Goal: Task Accomplishment & Management: Use online tool/utility

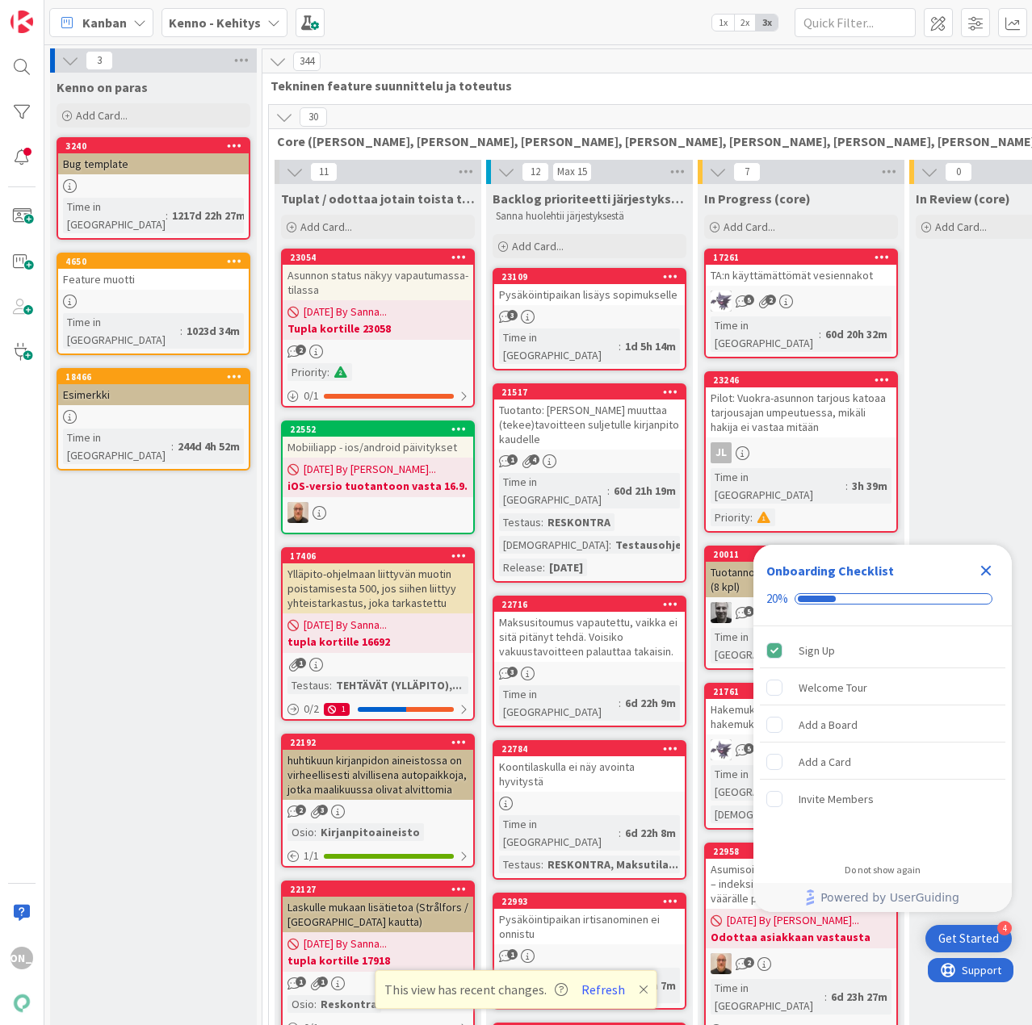
scroll to position [12592, 0]
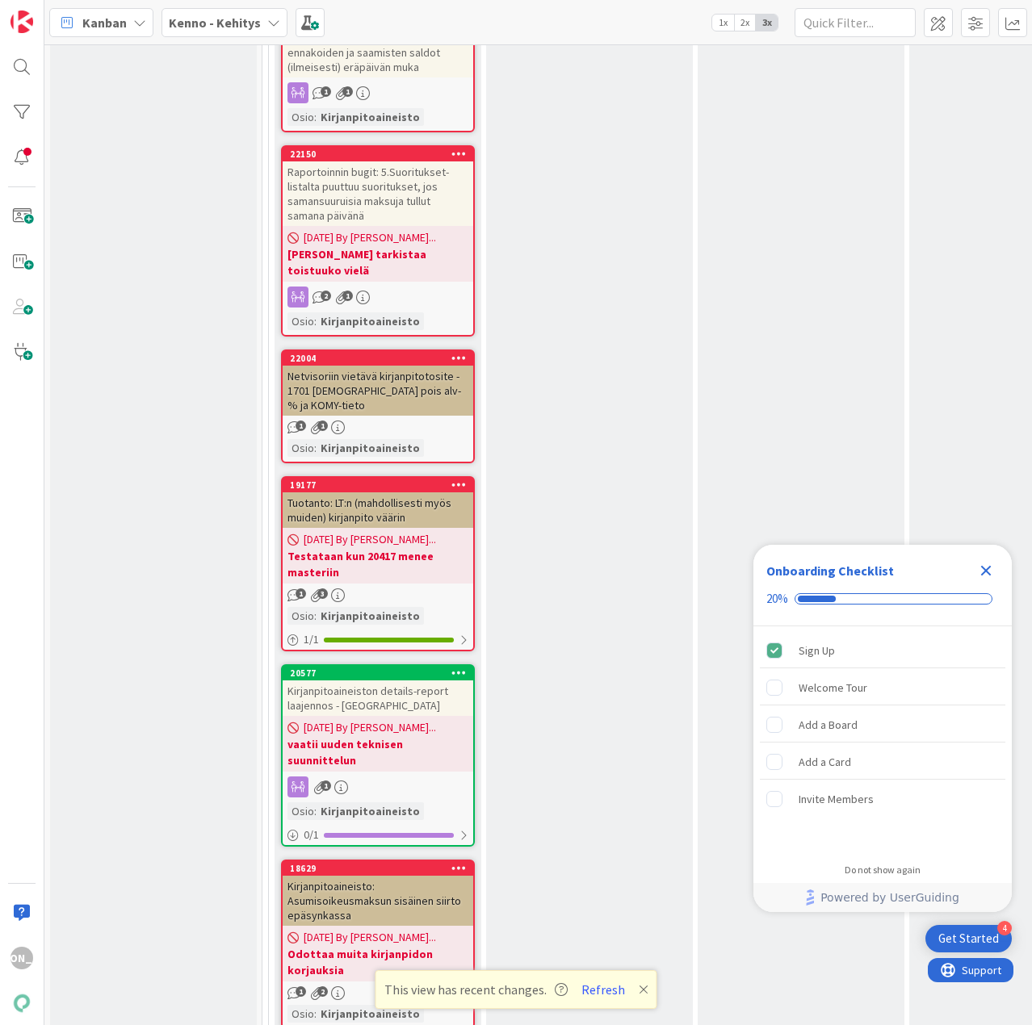
click at [535, 60] on div "Backlog (kipi) Add Card... 23155 Y-säätiön kirjanpito-ongelmia 3 1 Time in Colu…" at bounding box center [589, 73] width 207 height 2573
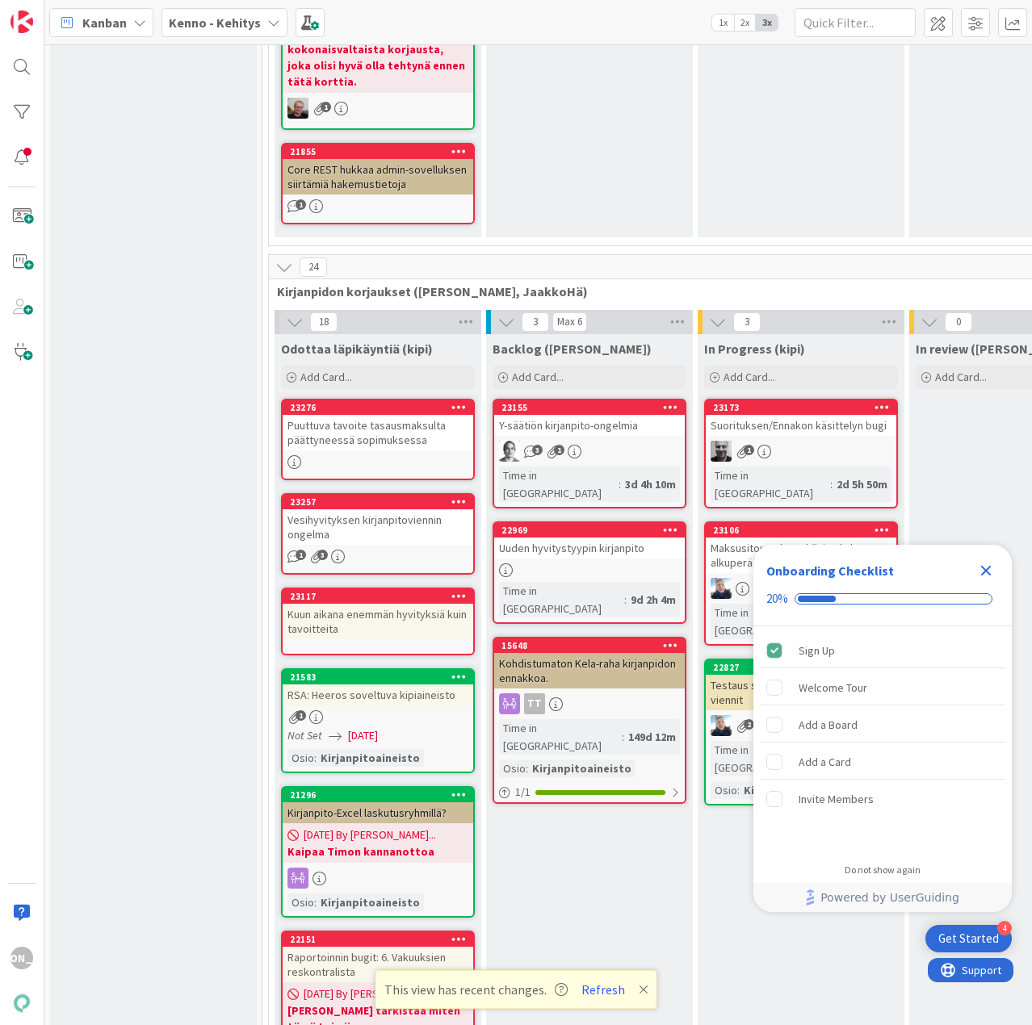
scroll to position [10762, 0]
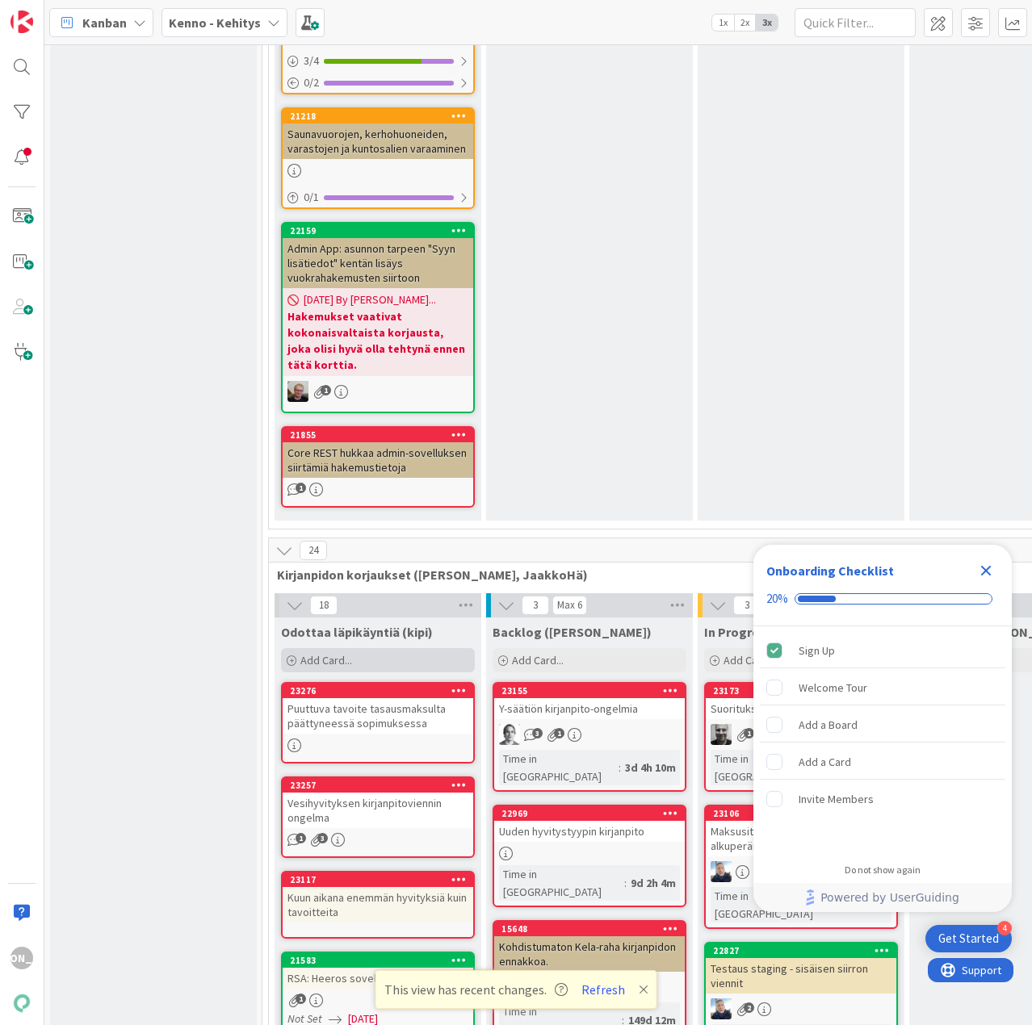
click at [321, 653] on span "Add Card..." at bounding box center [326, 660] width 52 height 15
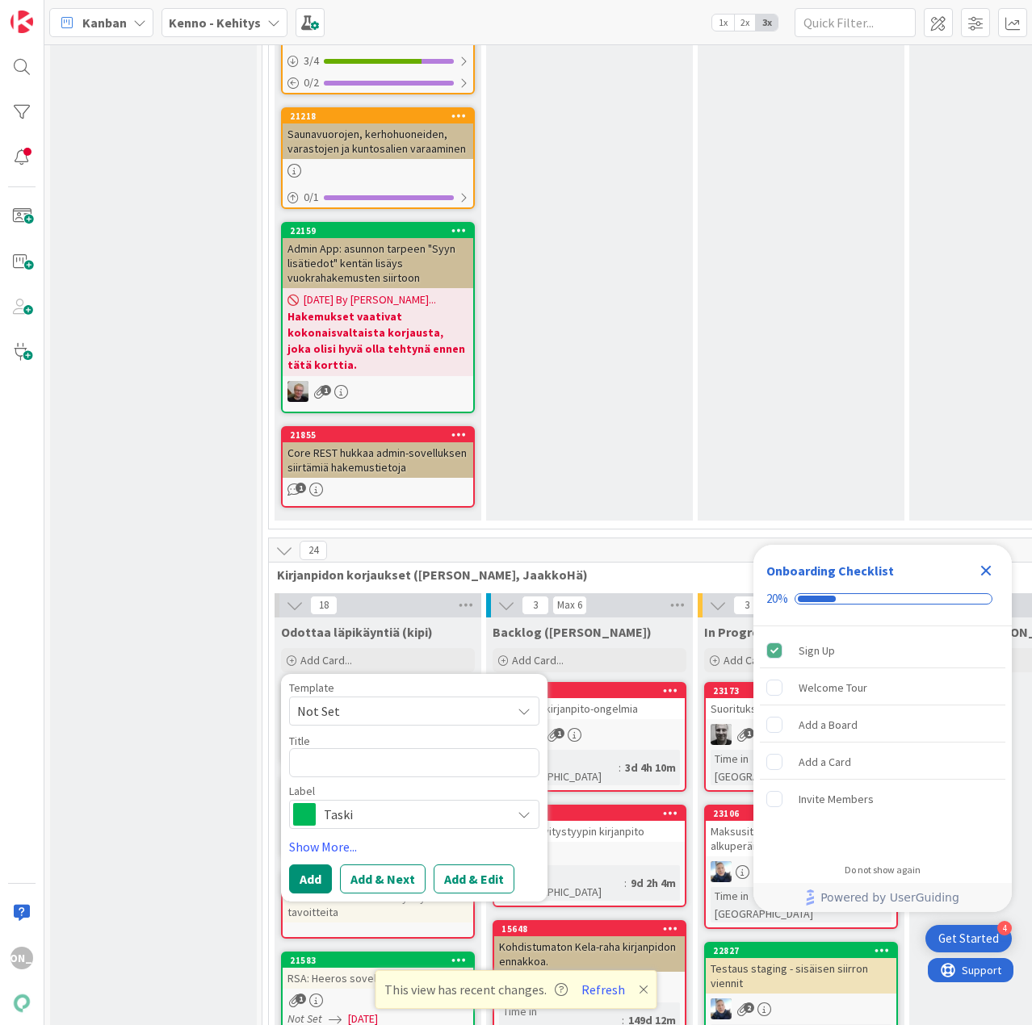
type textarea "x"
type textarea "K"
type textarea "x"
type textarea "Kä"
type textarea "x"
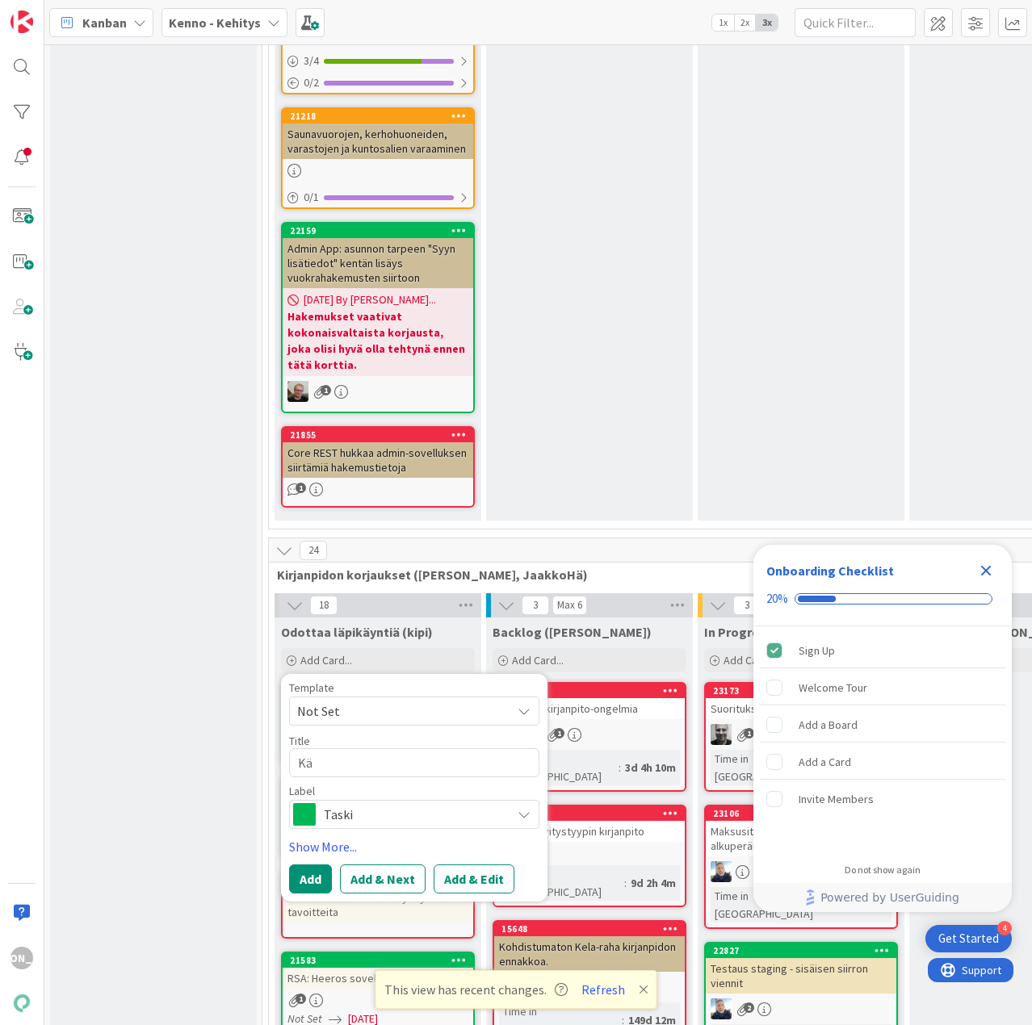
type textarea "Käy"
type textarea "x"
type textarea "Käyt"
type textarea "x"
type textarea "Käytt"
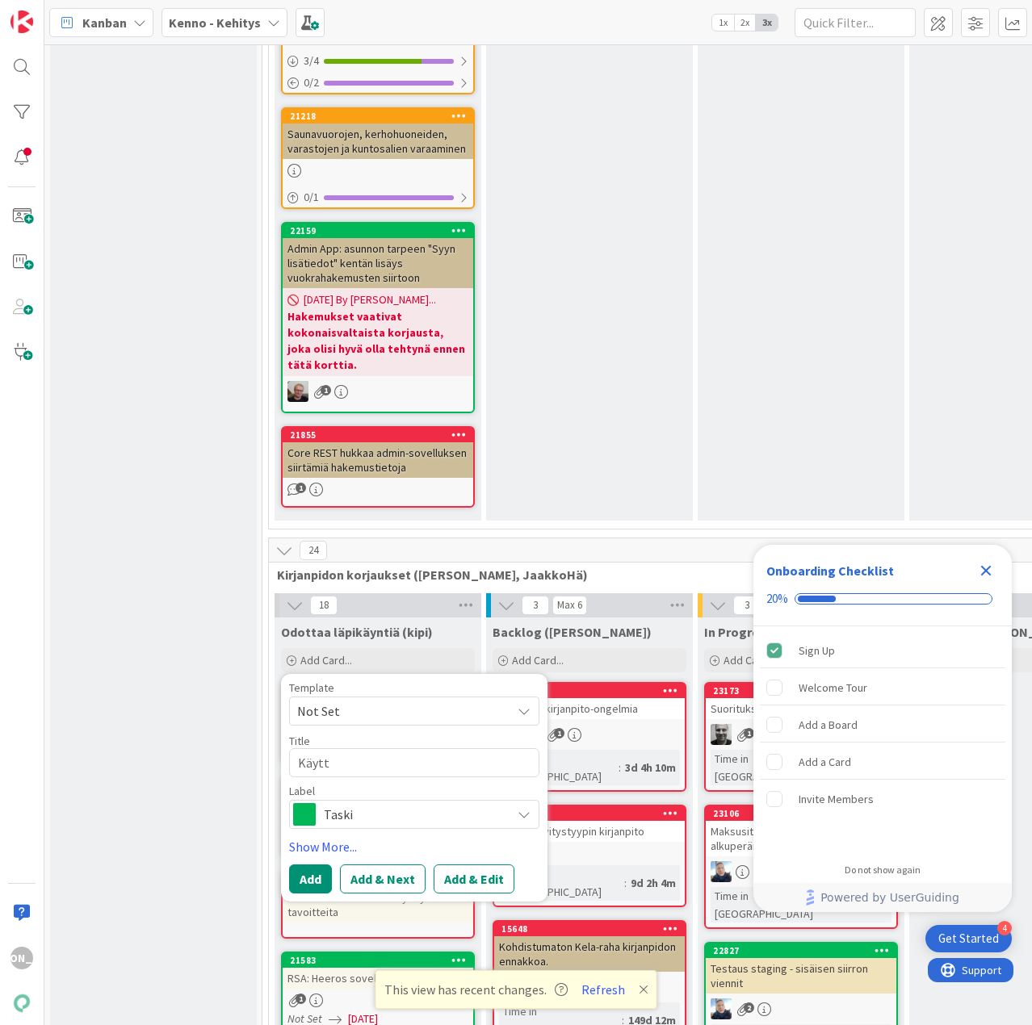
type textarea "x"
type textarea "Käyttö"
type textarea "x"
type textarea "Käyttöl"
type textarea "x"
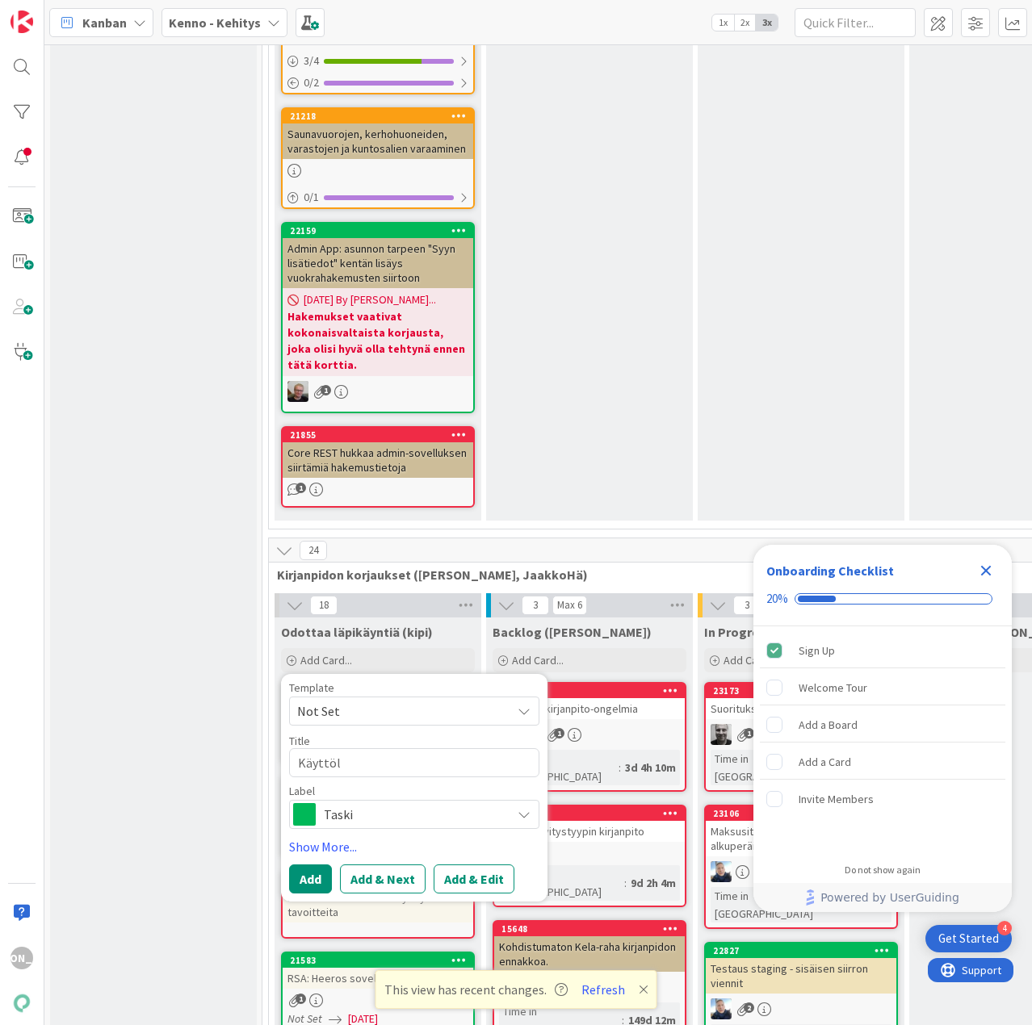
type textarea "Käyttöli"
type textarea "x"
type textarea "Käyttölii"
type textarea "x"
type textarea "Käyttöliit"
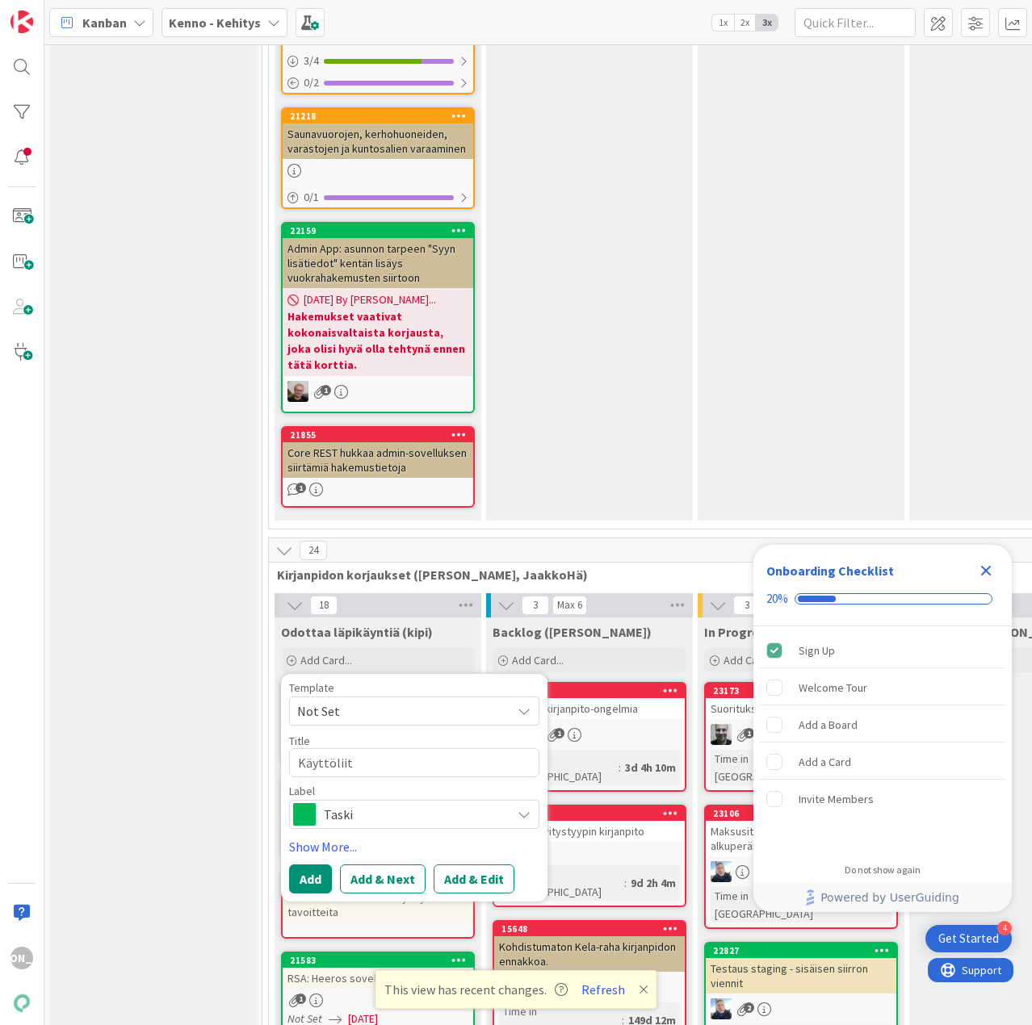
type textarea "x"
type textarea "Käyttöliitt"
type textarea "x"
type textarea "Käyttöliitty"
type textarea "x"
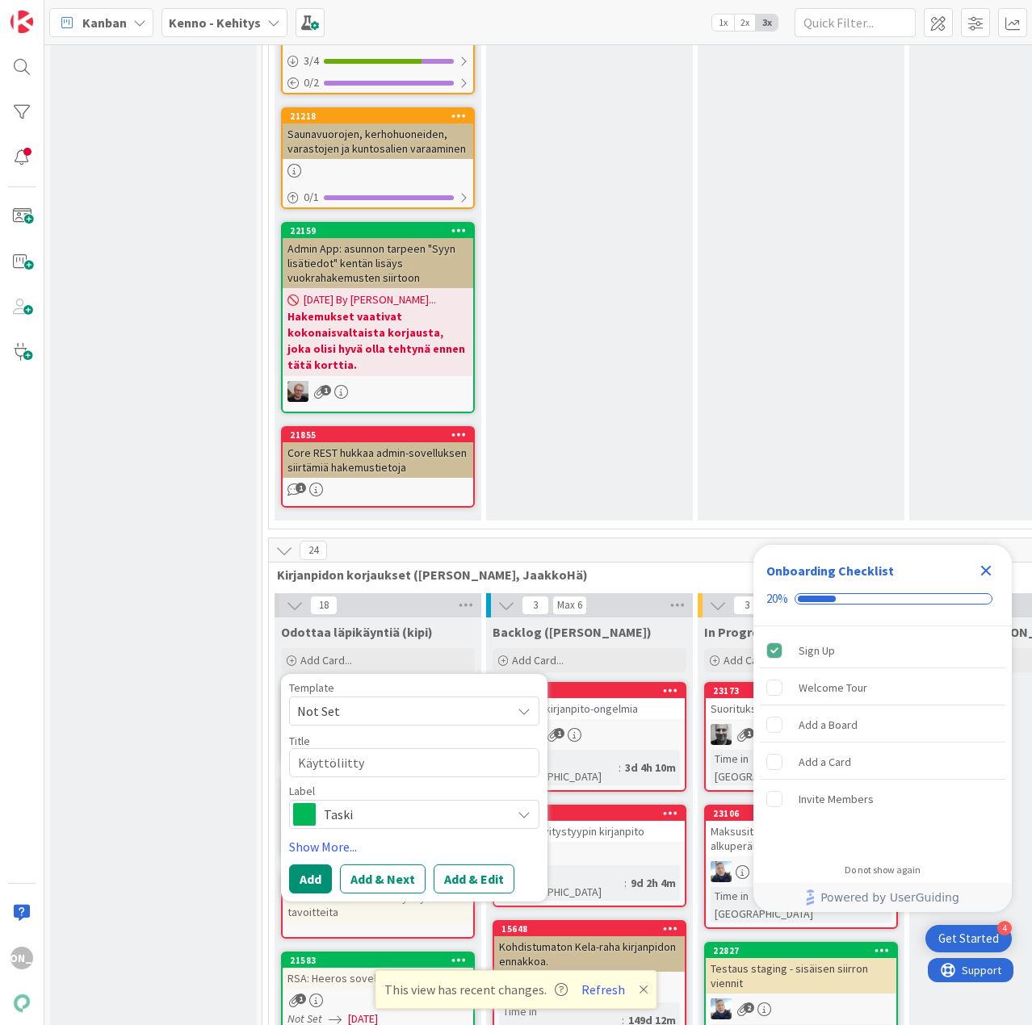
type textarea "Käyttöliittym"
type textarea "x"
type textarea "Käyttöliittymä"
type textarea "x"
type textarea "Käyttöliittymäp"
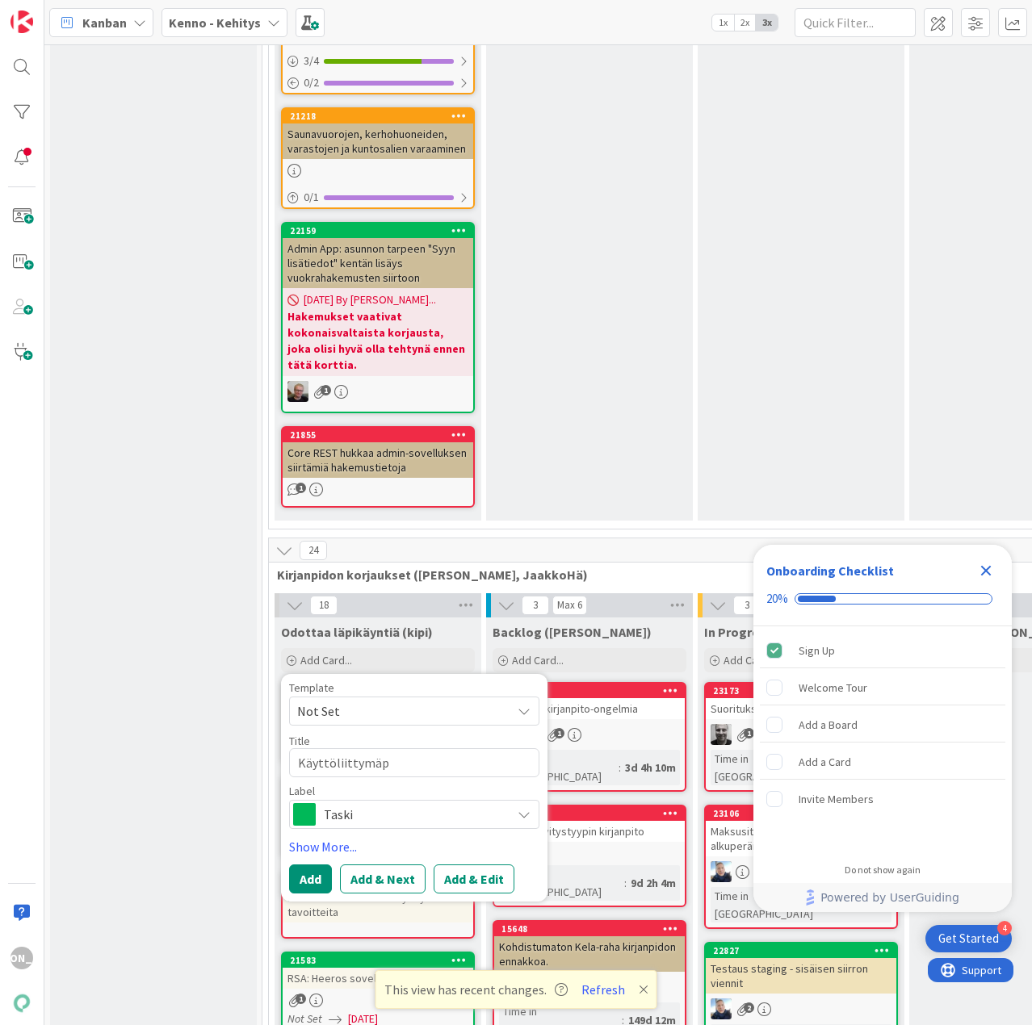
type textarea "x"
type textarea "Käyttöliittymä"
type textarea "x"
type textarea "Käyttöliittymäo"
type textarea "x"
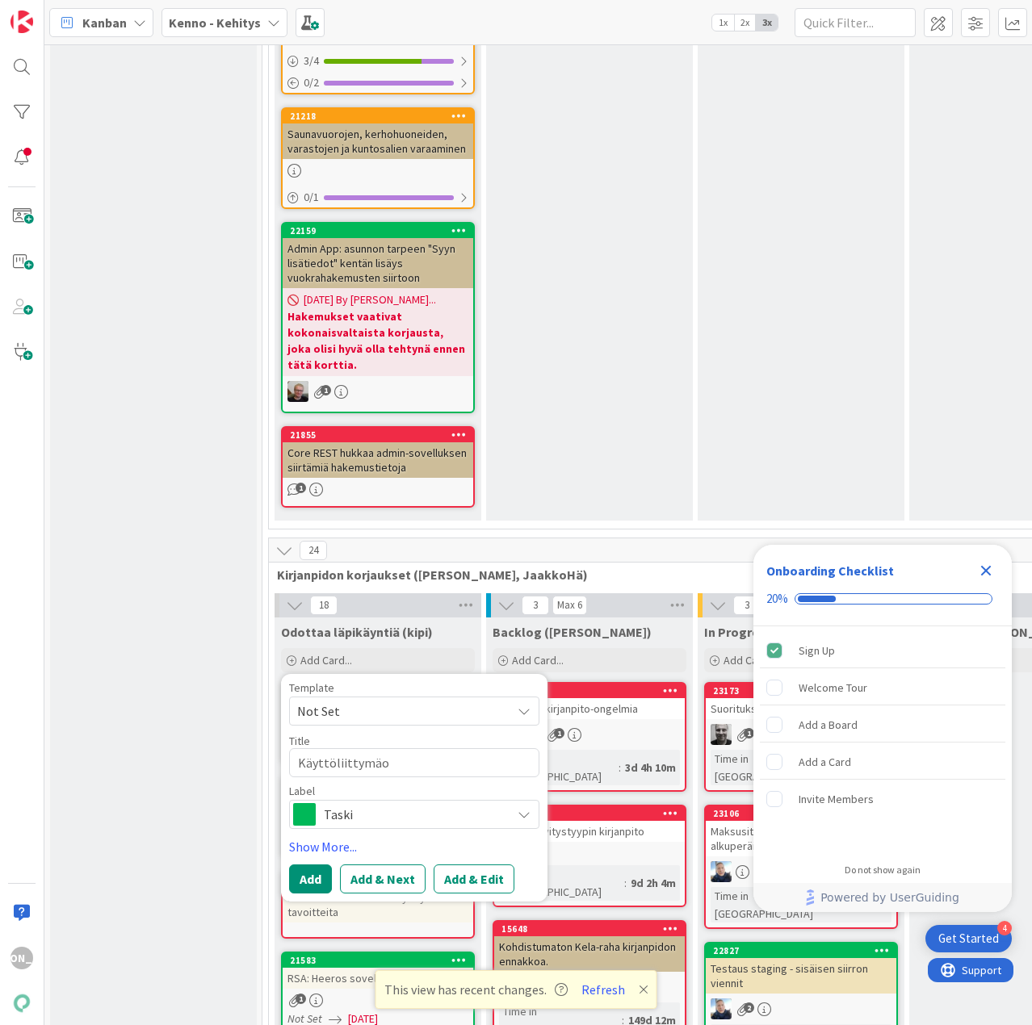
type textarea "Käyttöliittymäon"
type textarea "x"
type textarea "Käyttöliittymäong"
type textarea "x"
type textarea "Käyttöliittymäongel"
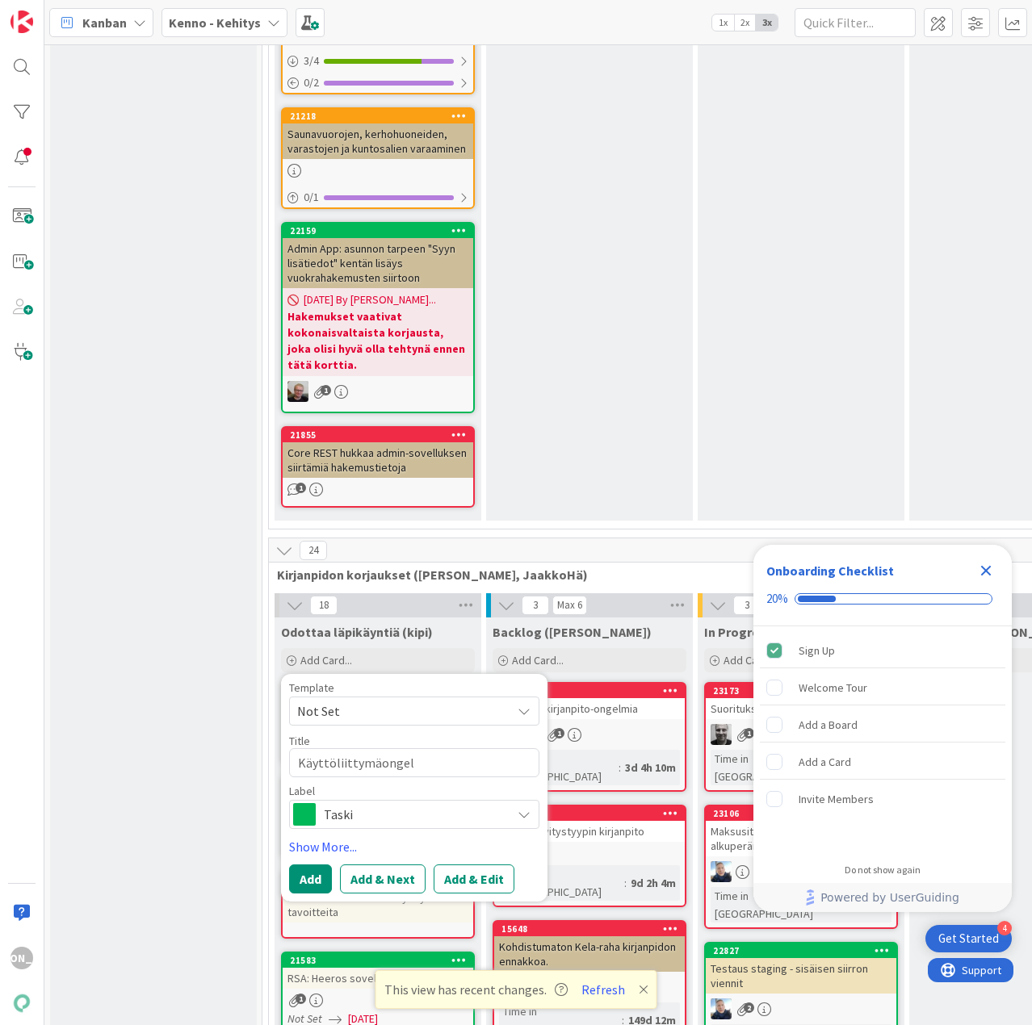
type textarea "x"
type textarea "Käyttöliittymäongelm"
type textarea "x"
type textarea "Käyttöliittymäongelmi"
type textarea "x"
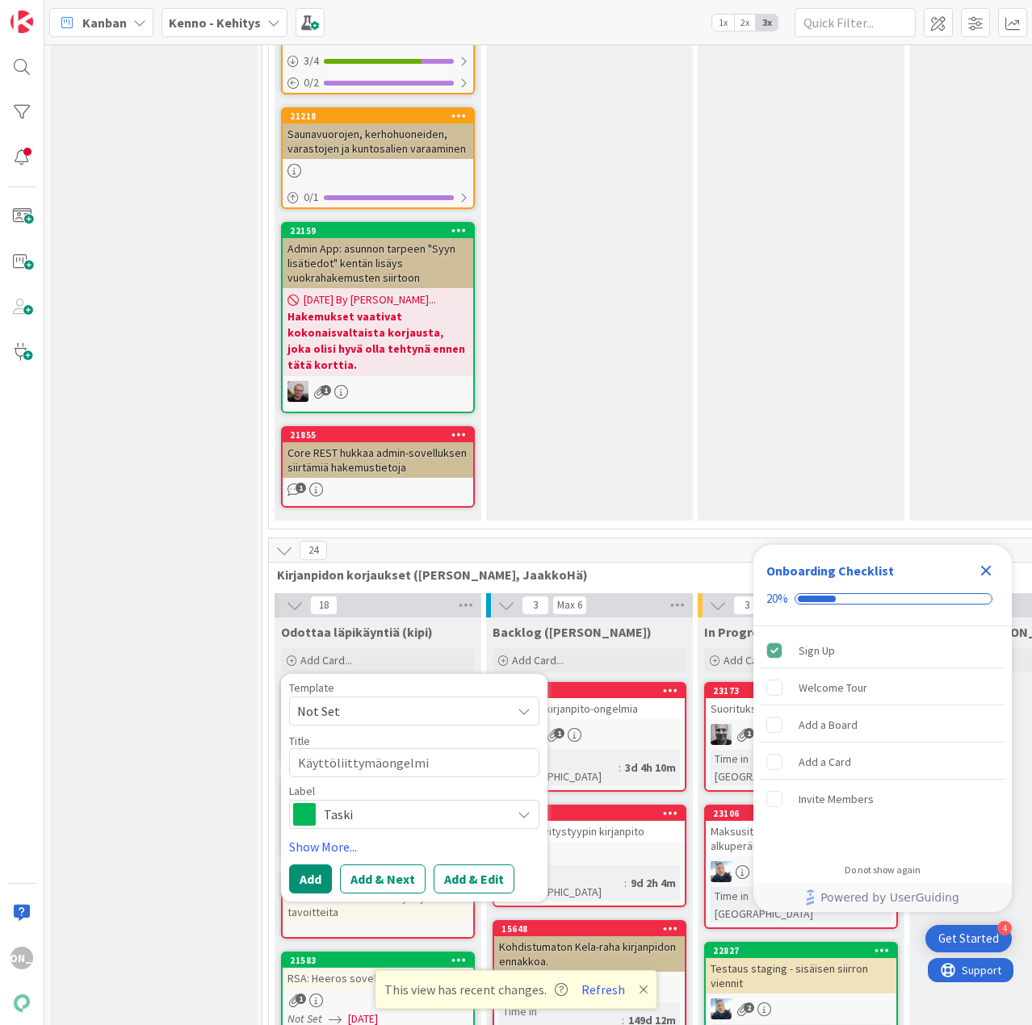
type textarea "Käyttöliittymäongelmia"
type textarea "x"
type textarea "Käyttöliittymäongelmia,"
type textarea "x"
type textarea "Käyttöliittymäongelmia,"
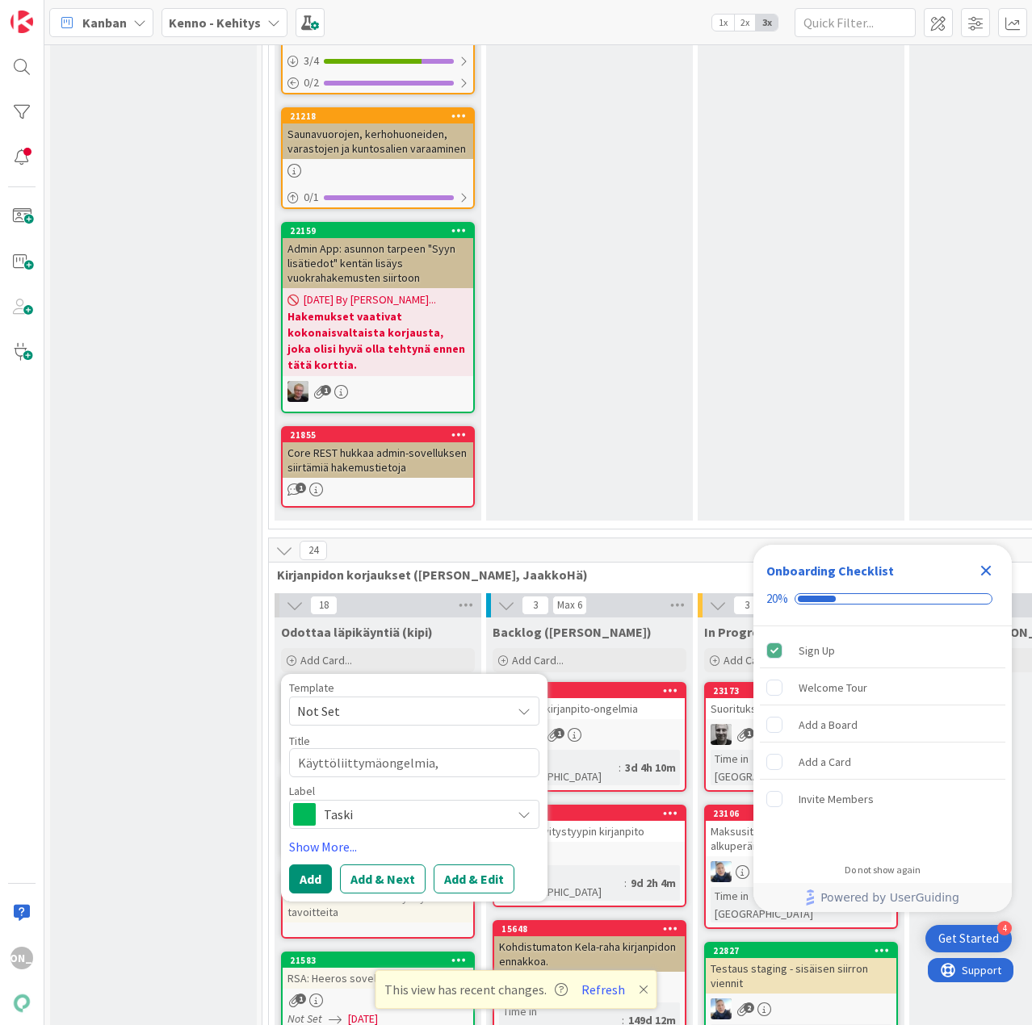
type textarea "x"
type textarea "Käyttöliittymäongelmia, k"
type textarea "x"
type textarea "Käyttöliittymäongelmia, ki"
type textarea "x"
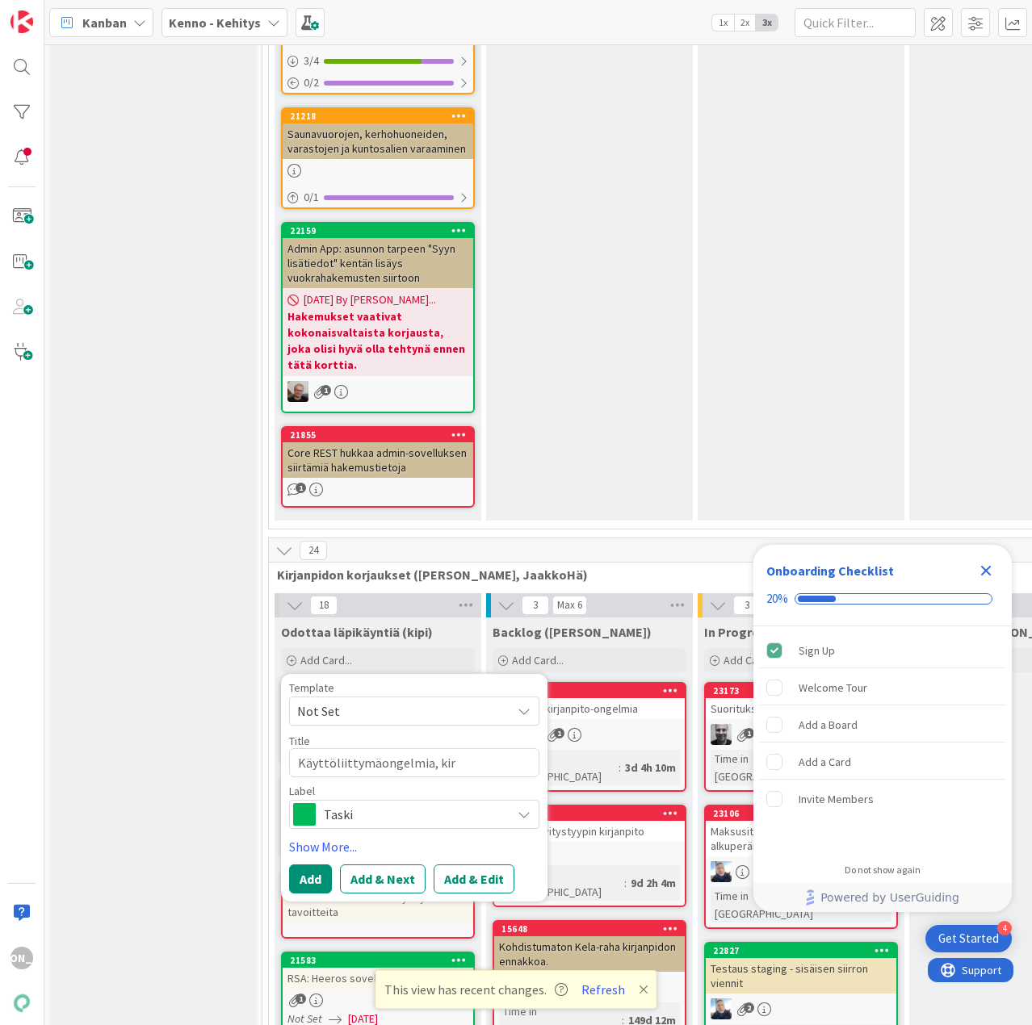
type textarea "Käyttöliittymäongelmia, kirj"
type textarea "x"
type textarea "Käyttöliittymäongelmia, kirja"
type textarea "x"
type textarea "Käyttöliittymäongelmia, kirjan"
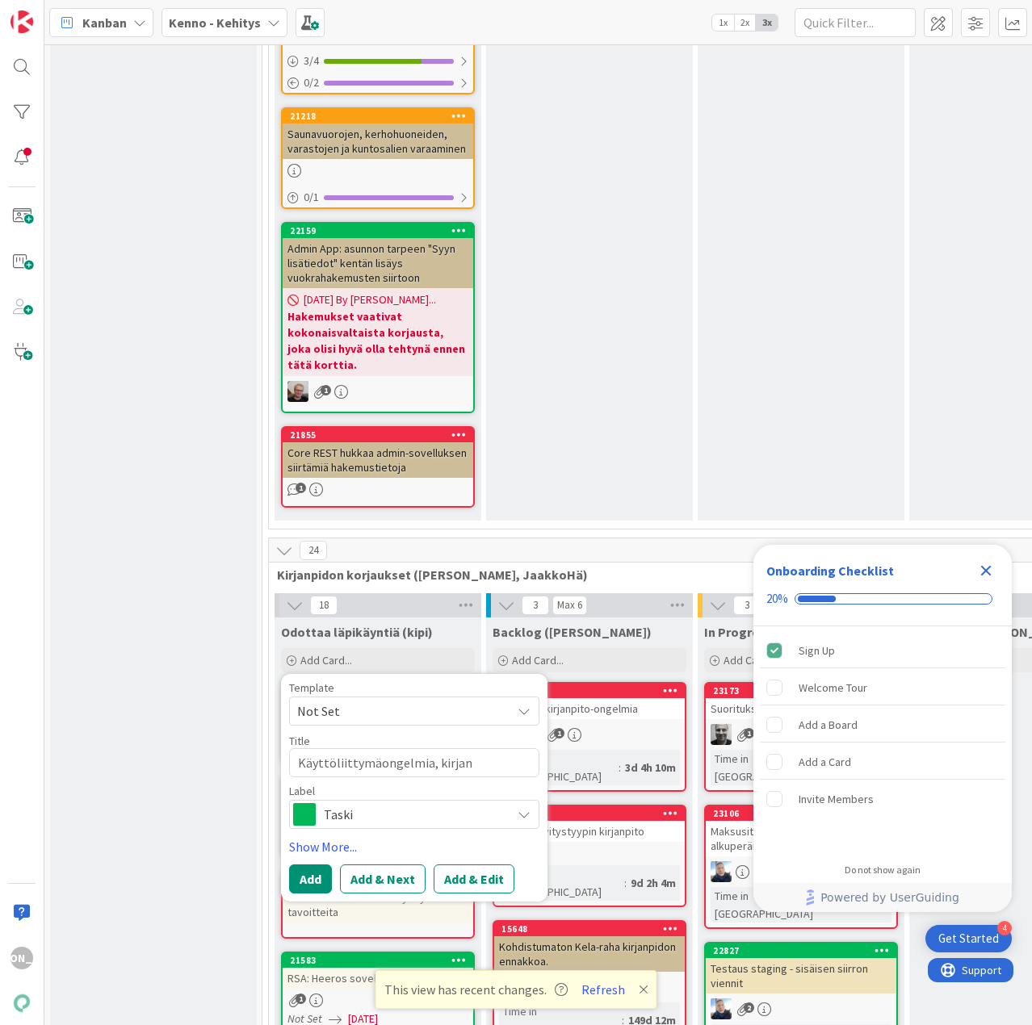
type textarea "x"
type textarea "Käyttöliittymäongelmia, kirjanp"
type textarea "x"
type textarea "Käyttöliittymäongelmia, kirjanpit"
type textarea "x"
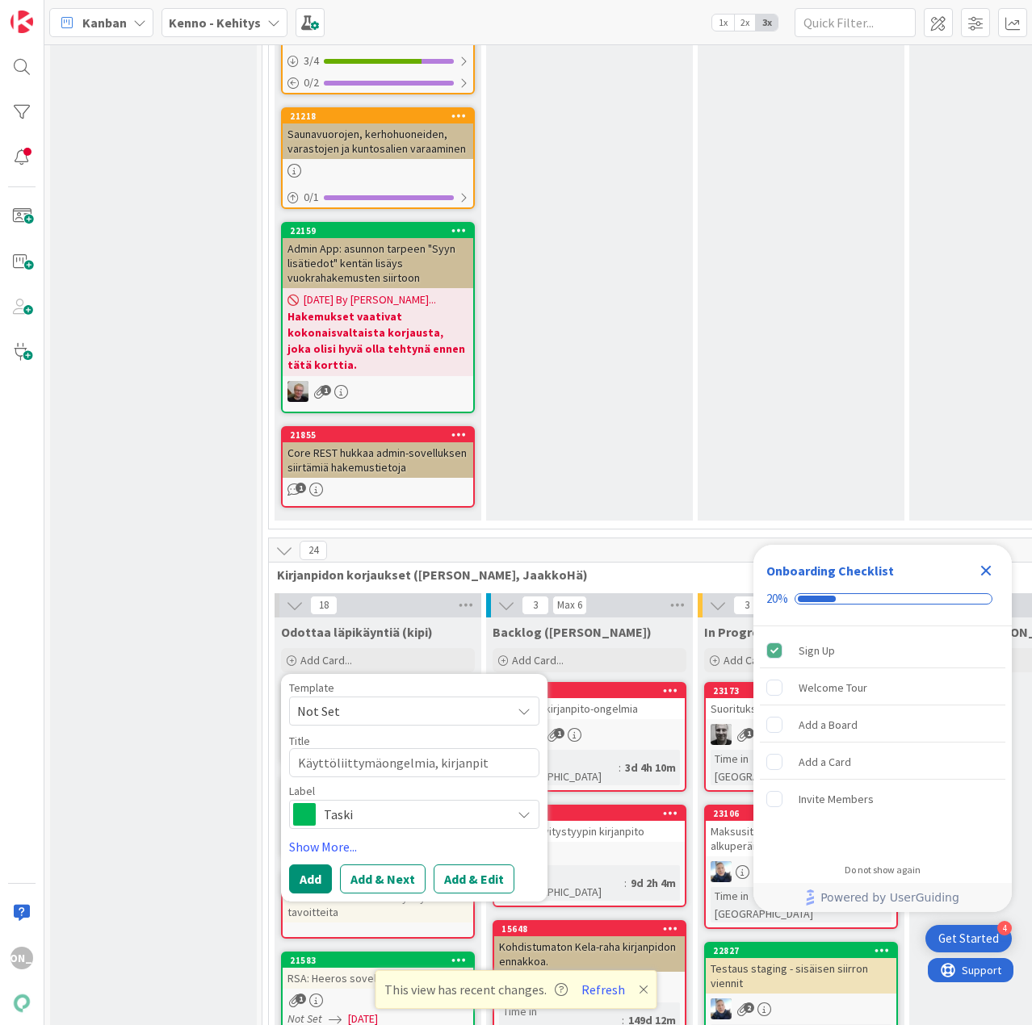
type textarea "Käyttöliittymäongelmia, kirjanpito"
type textarea "x"
type textarea "Käyttöliittymäongelmia, kirjanpito"
click at [417, 803] on span "Taski" at bounding box center [413, 814] width 179 height 23
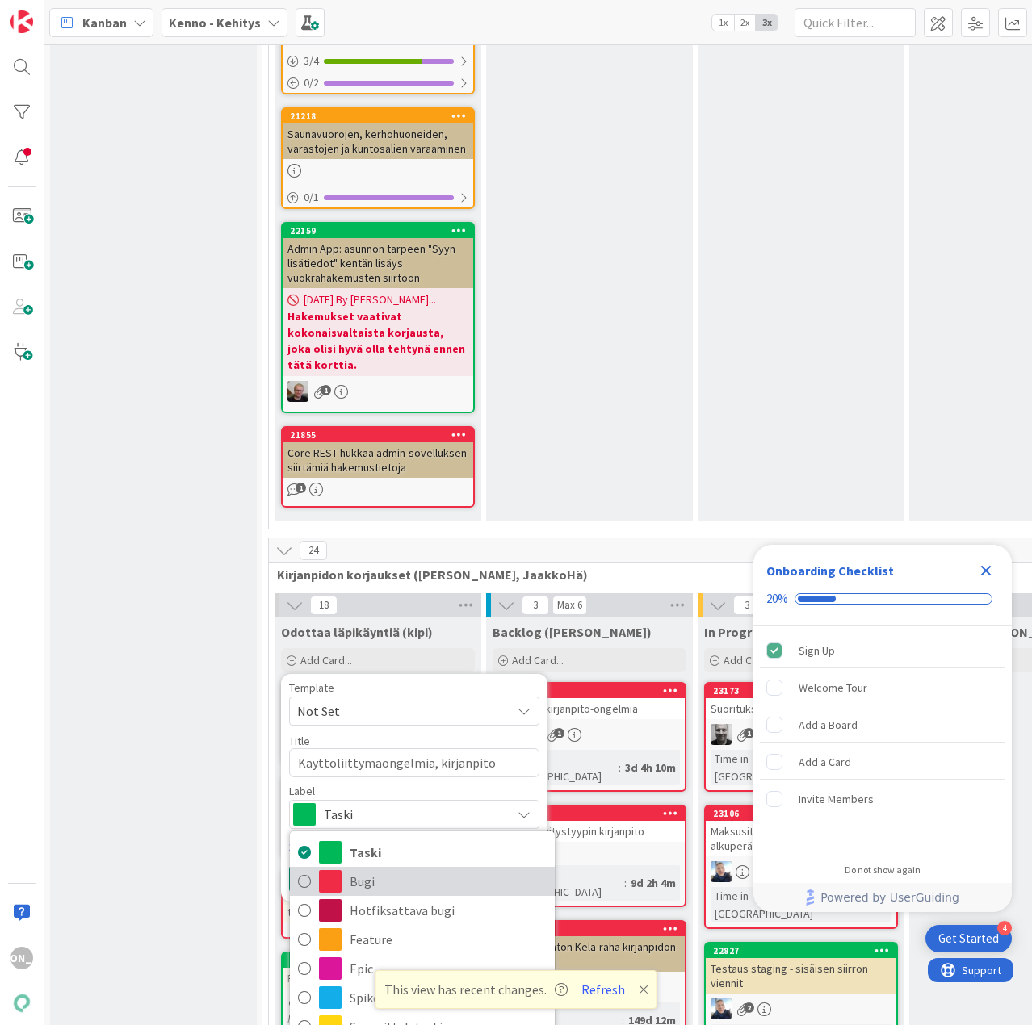
click at [319, 870] on span at bounding box center [330, 881] width 23 height 23
type textarea "x"
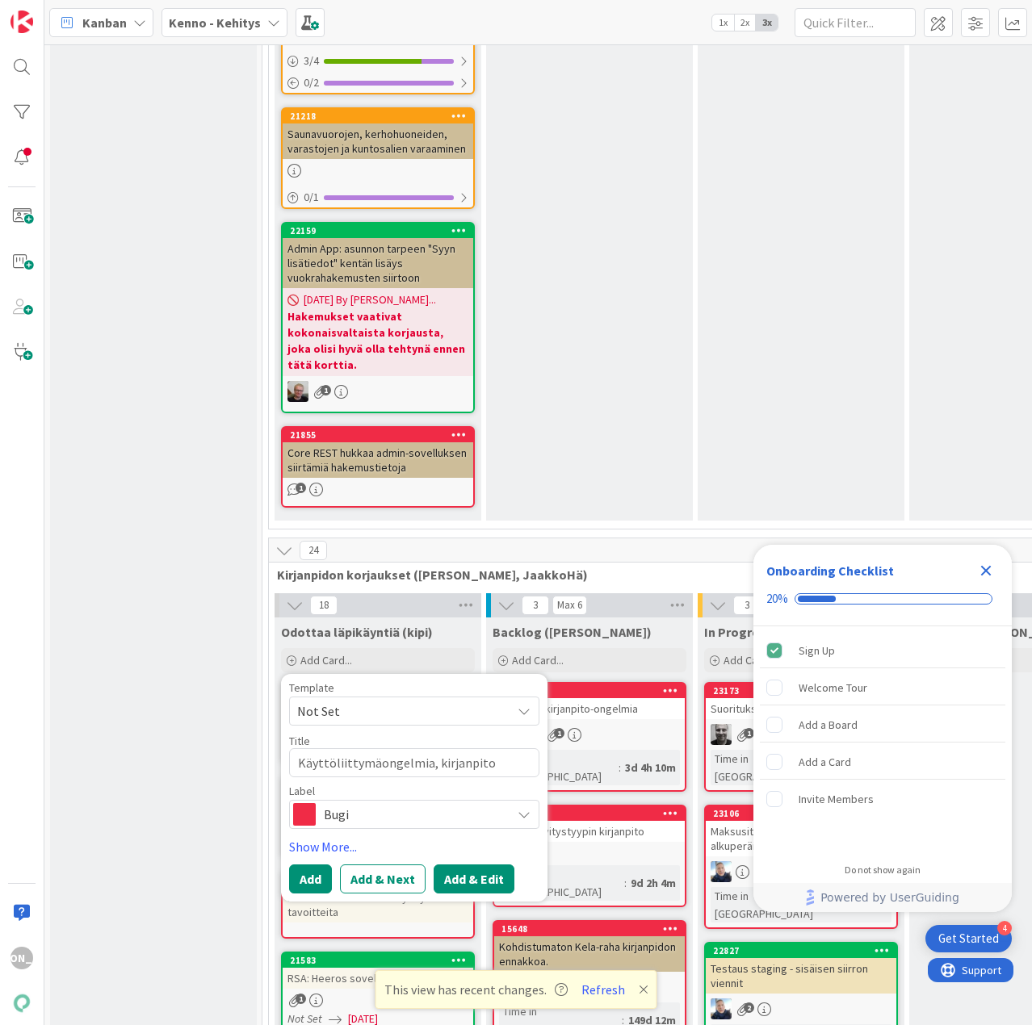
click at [471, 865] on button "Add & Edit" at bounding box center [473, 879] width 81 height 29
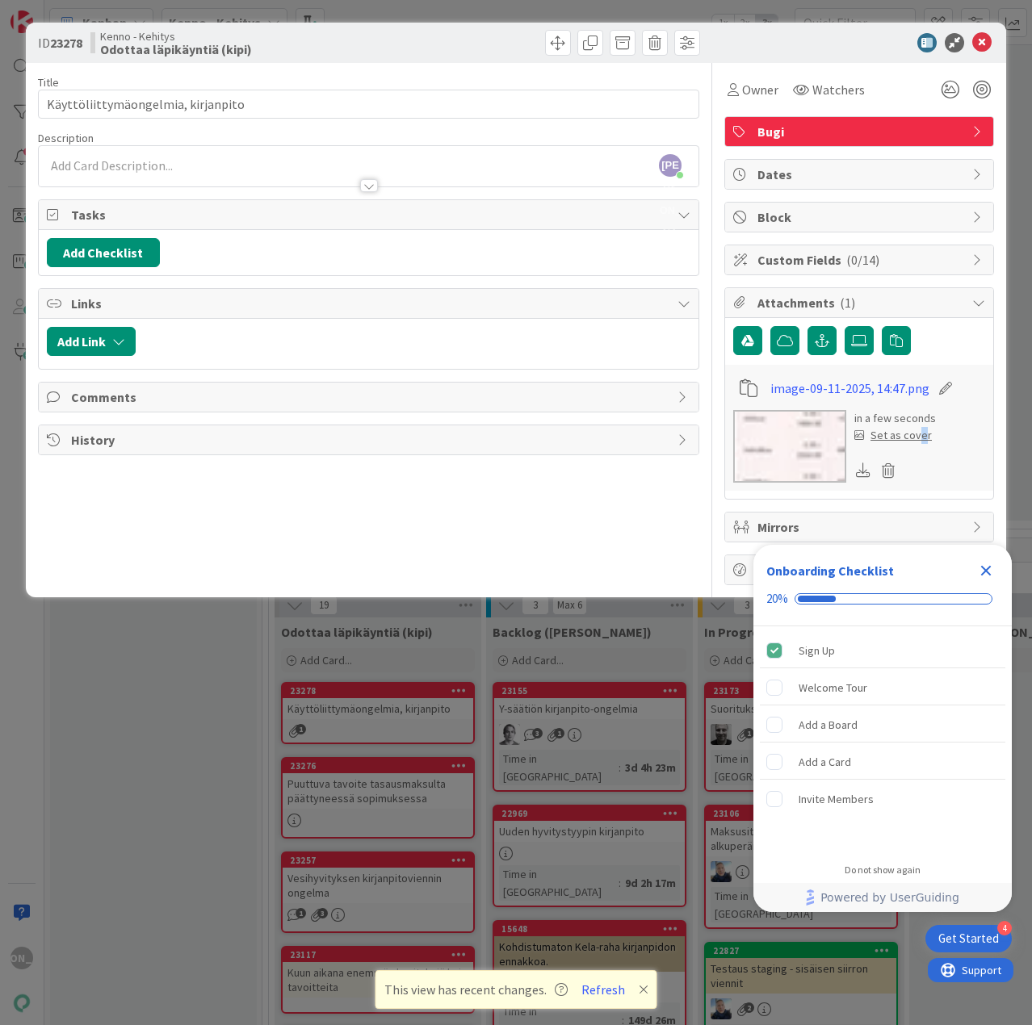
click at [919, 435] on div "Set as cover" at bounding box center [892, 435] width 77 height 17
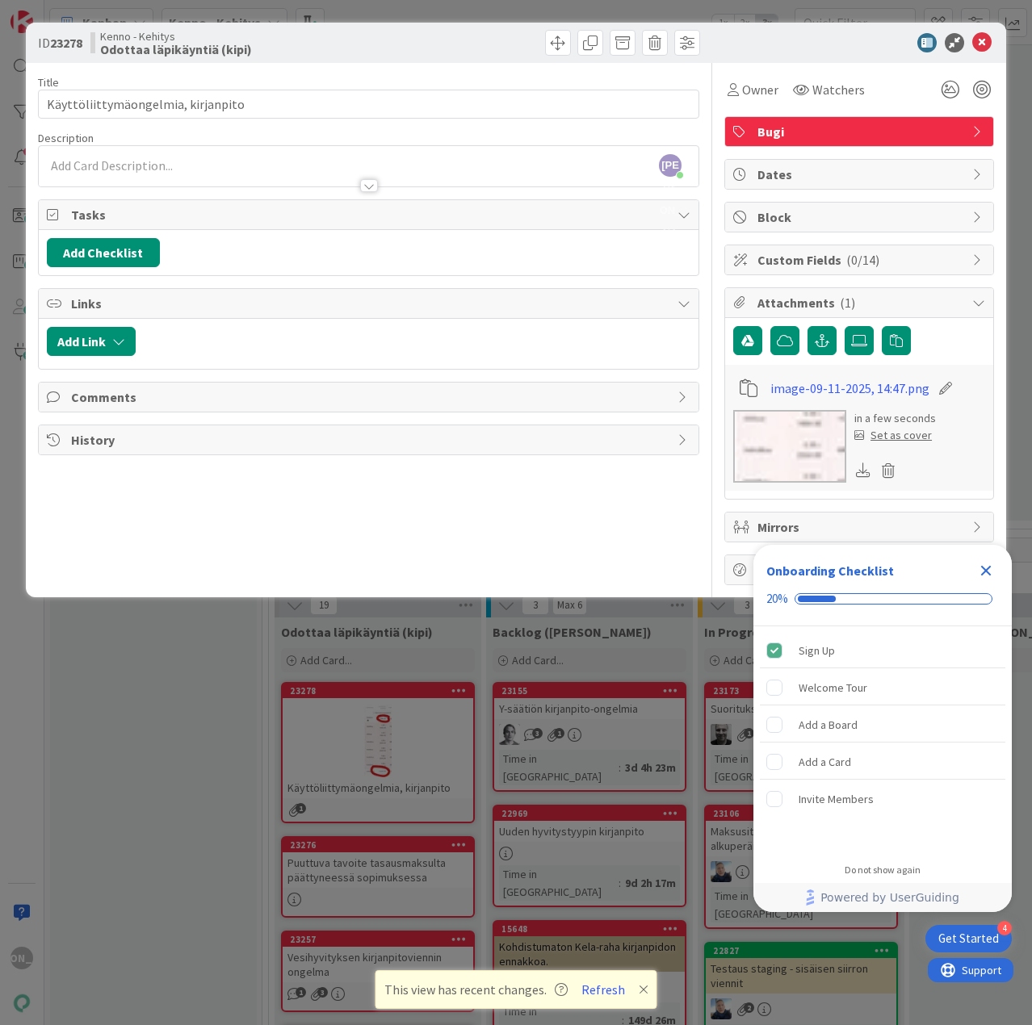
click at [986, 572] on icon "Close Checklist" at bounding box center [986, 571] width 10 height 10
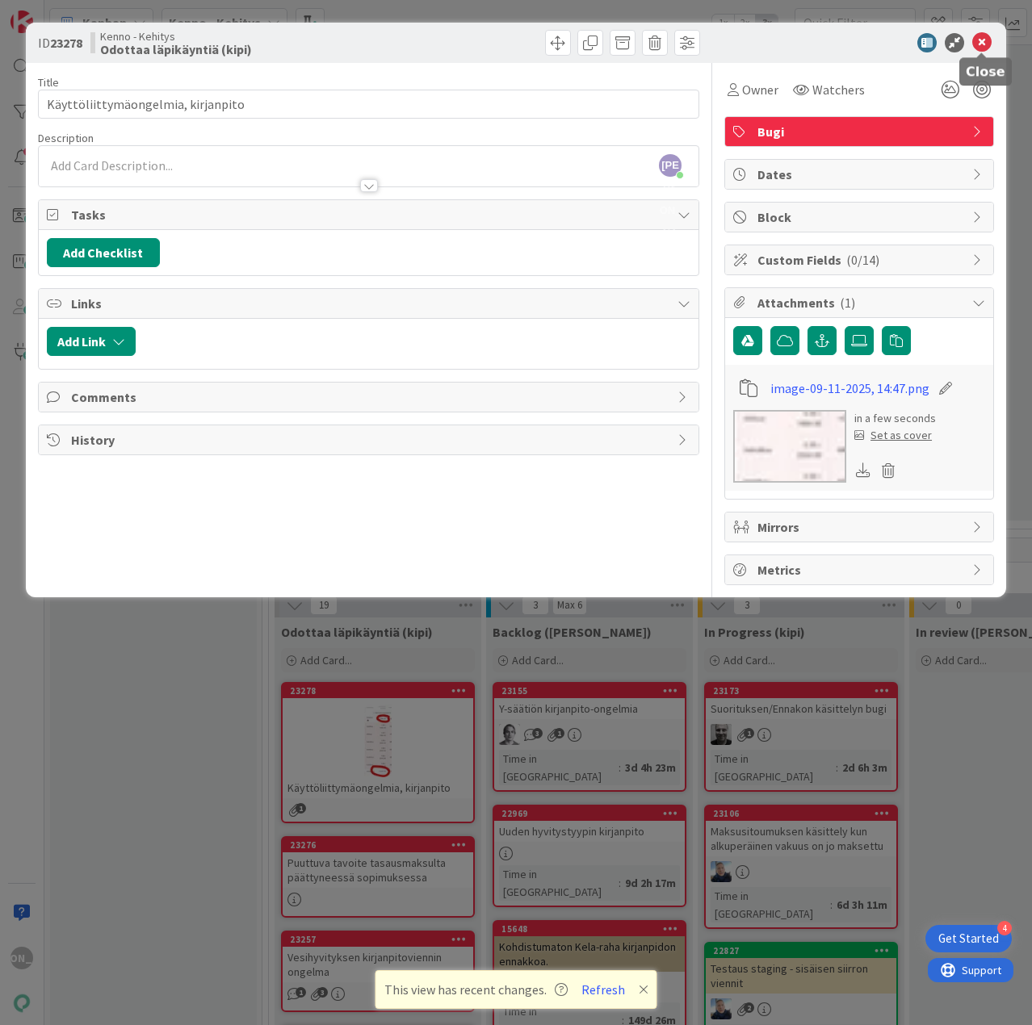
click at [975, 46] on icon at bounding box center [981, 42] width 19 height 19
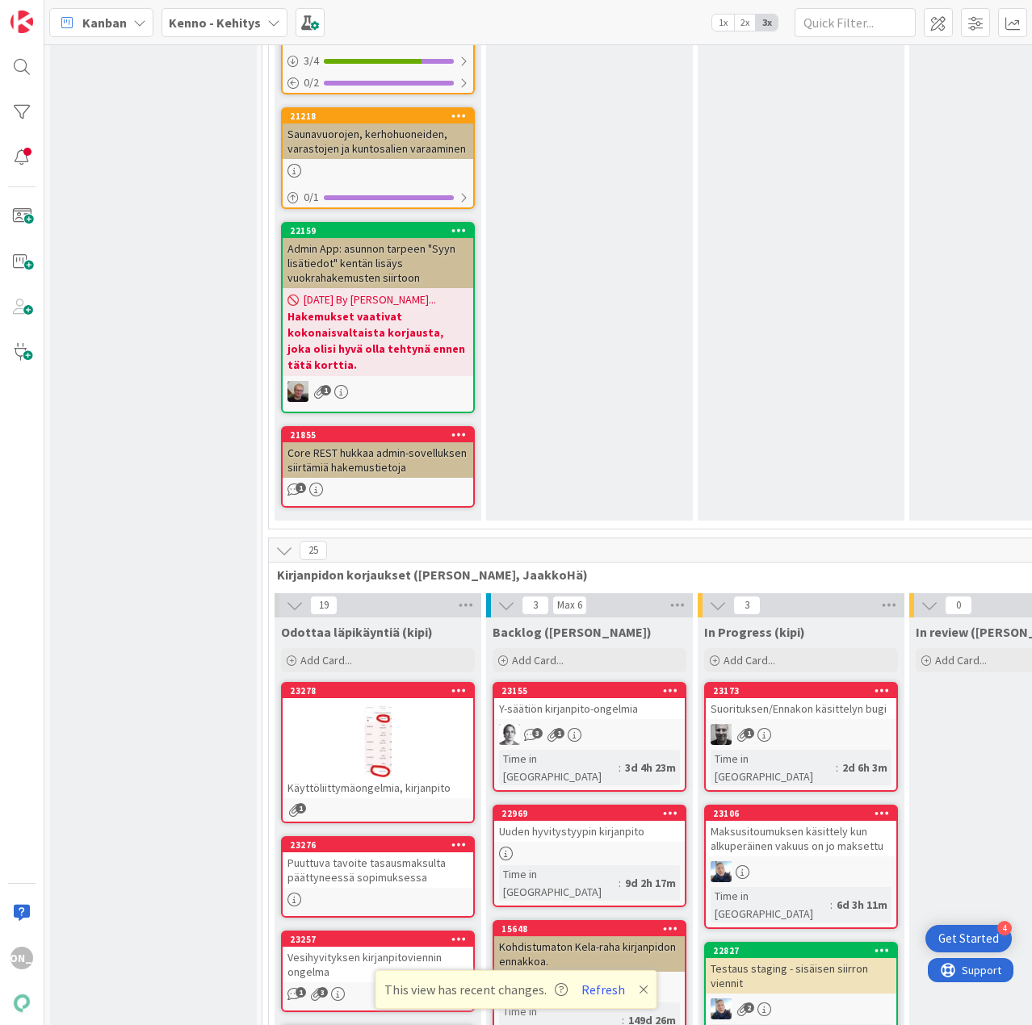
click at [431, 705] on div at bounding box center [378, 741] width 191 height 73
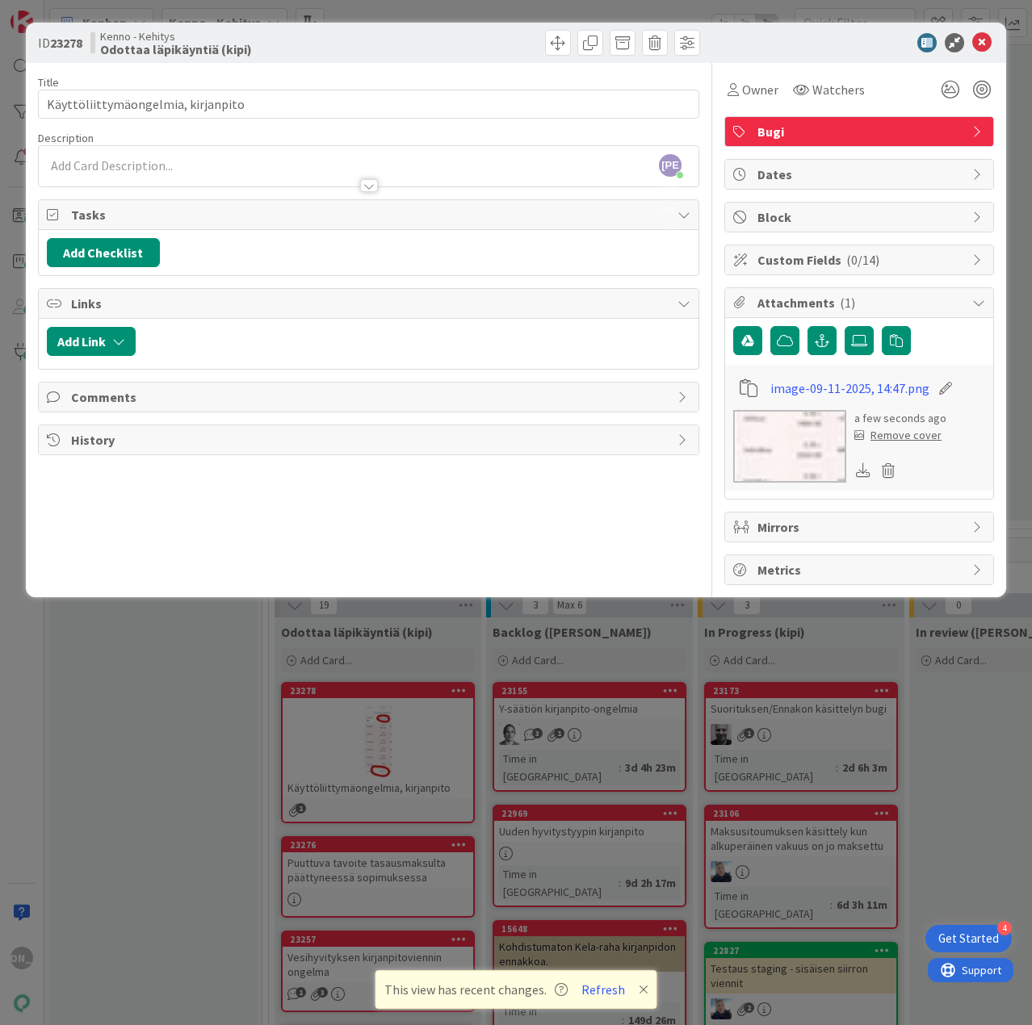
click at [918, 434] on div "Remove cover" at bounding box center [897, 435] width 87 height 17
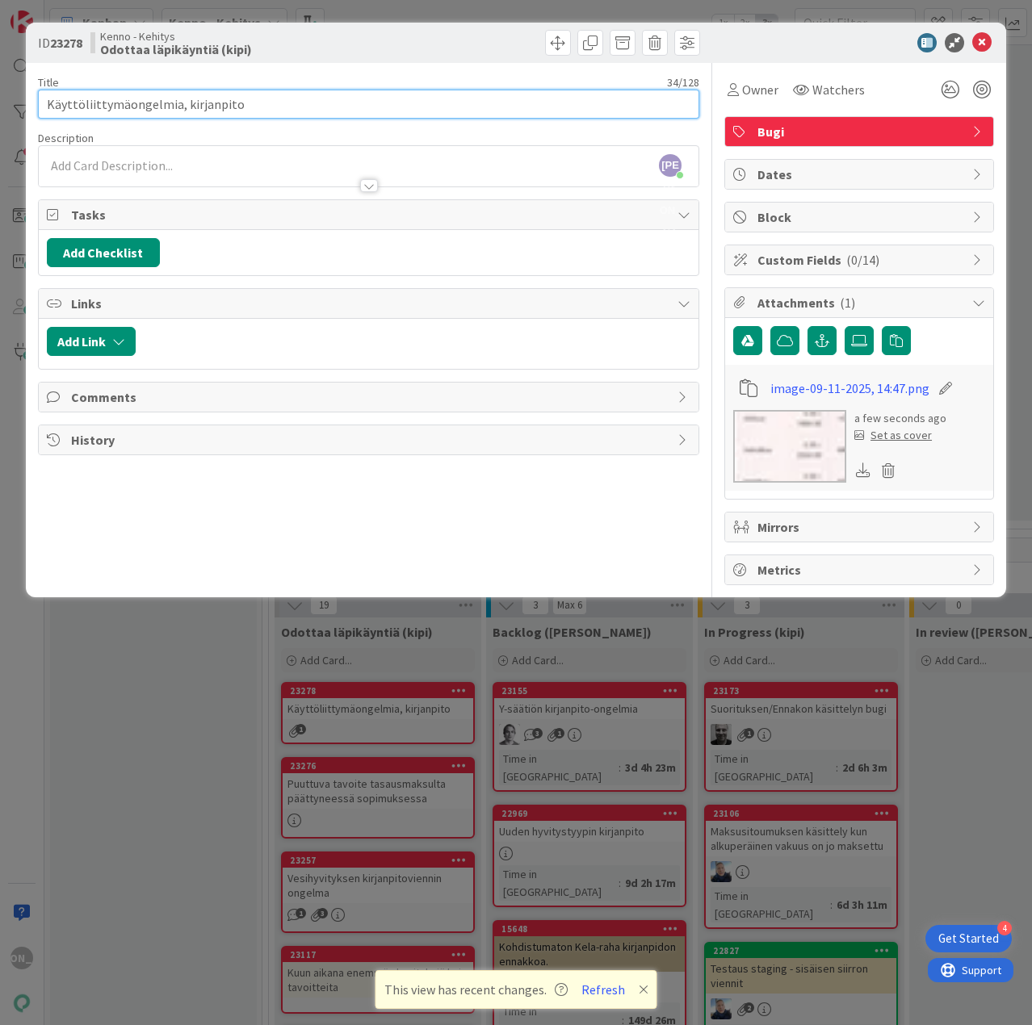
drag, startPoint x: 251, startPoint y: 109, endPoint x: -2, endPoint y: 109, distance: 252.7
click at [0, 109] on html "4 Get Started JA Kanban Kenno - Kehitys 1x 2x 3x 3 Kenno on paras Add Card... 3…" at bounding box center [516, 512] width 1032 height 1025
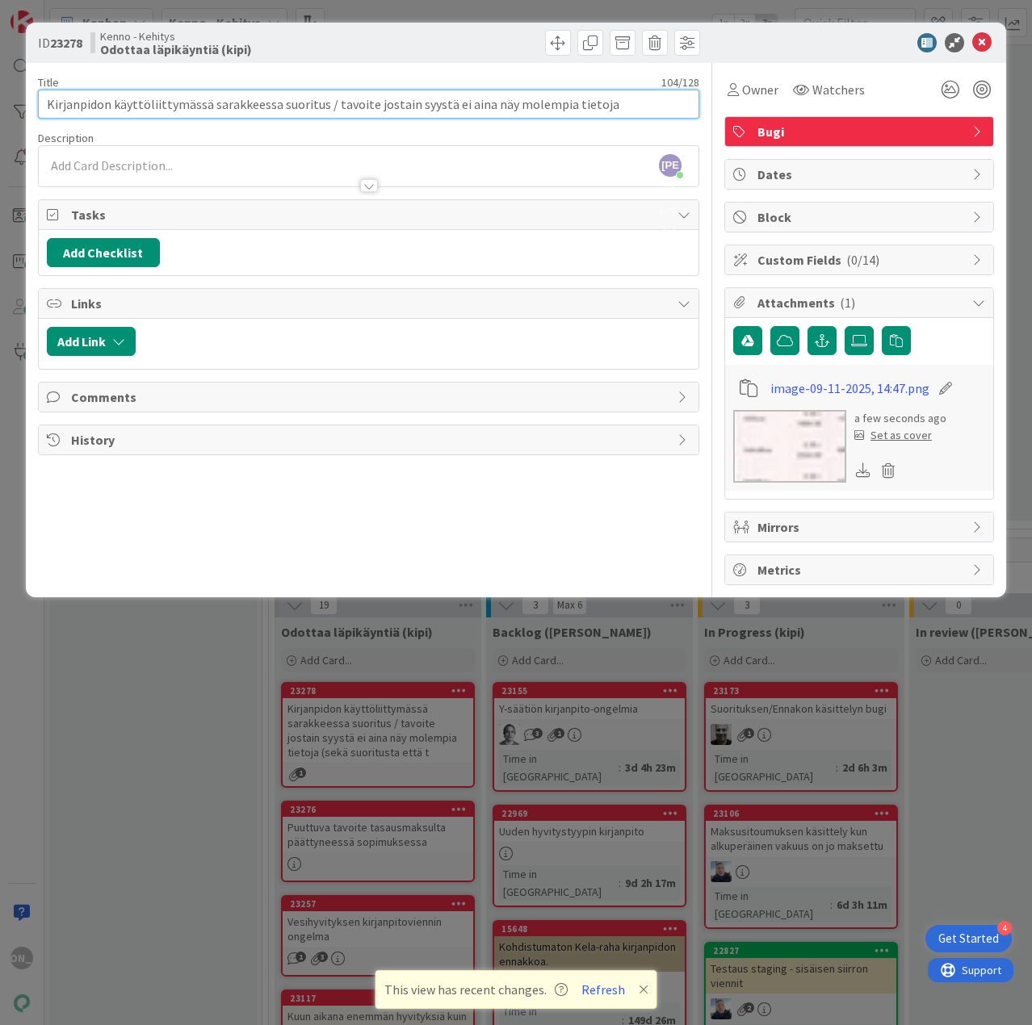
type input "Kirjanpidon käyttöliittymässä sarakkeessa suoritus / tavoite jostain syystä ei …"
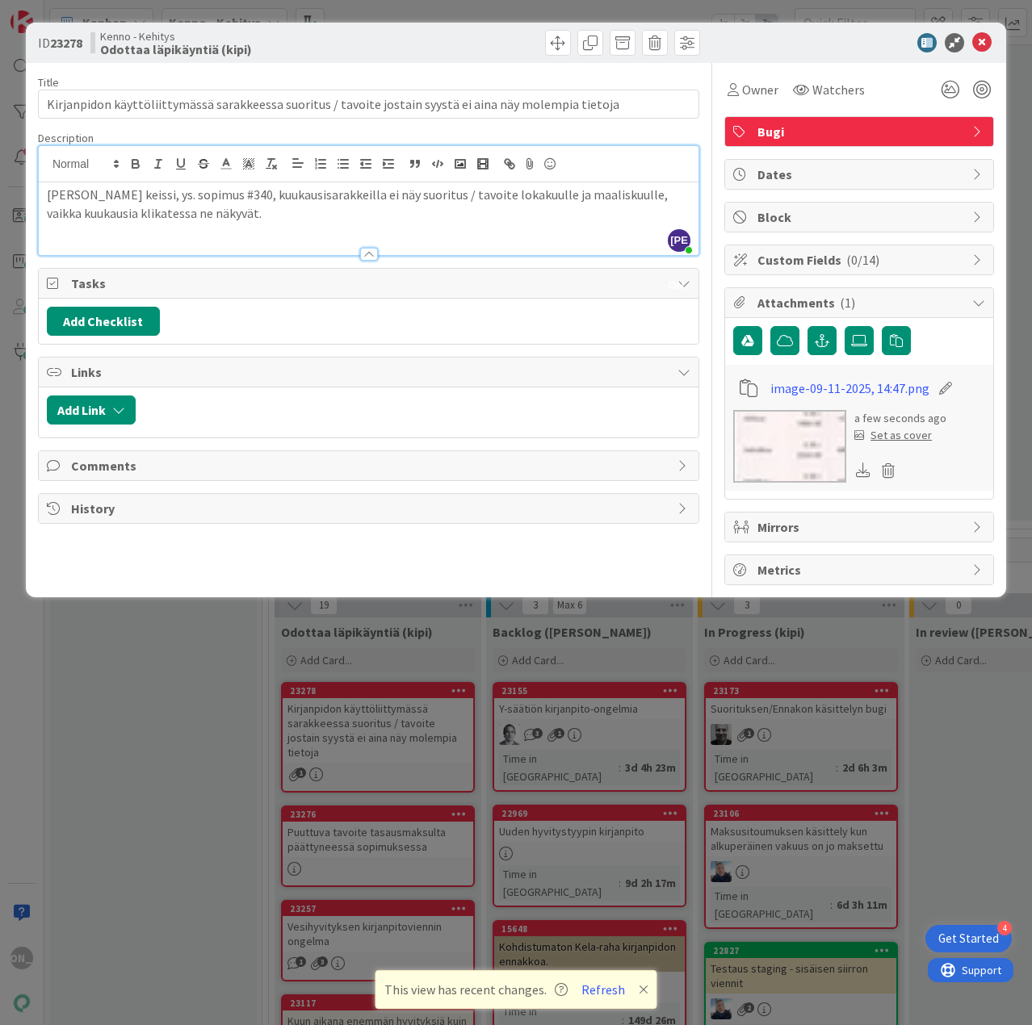
click at [316, 238] on div at bounding box center [368, 246] width 659 height 17
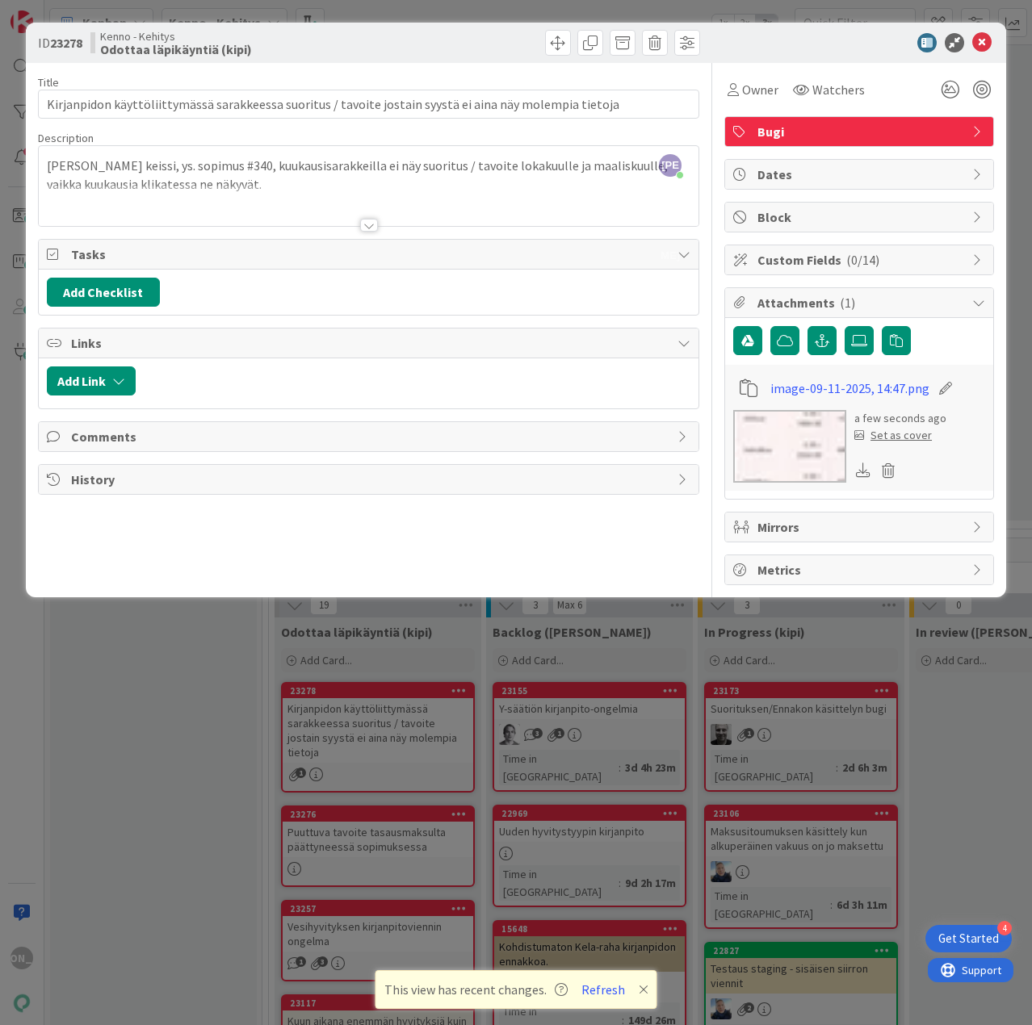
click at [259, 214] on div at bounding box center [368, 205] width 659 height 41
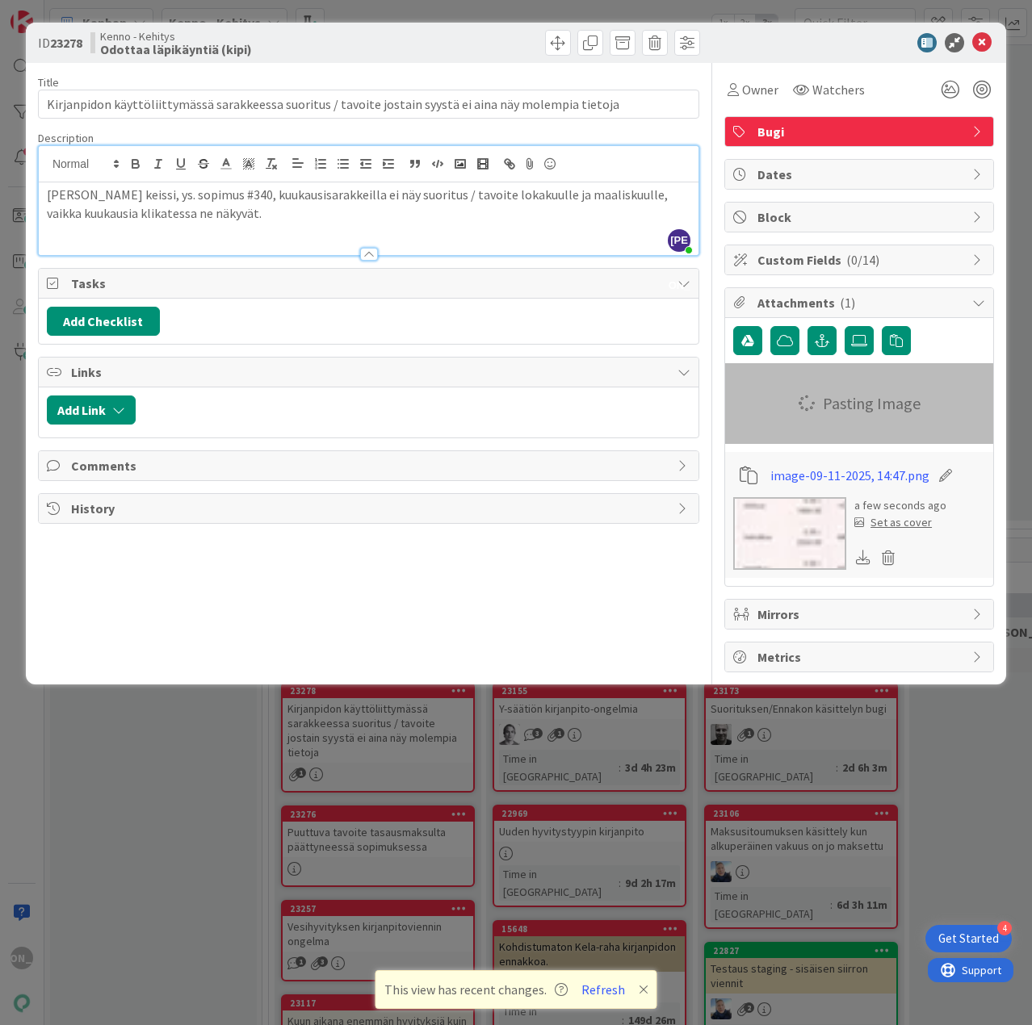
click at [334, 222] on div "[PERSON_NAME] keissi, ys. sopimus #340, kuukausisarakkeilla ei näy suoritus / t…" at bounding box center [368, 218] width 659 height 73
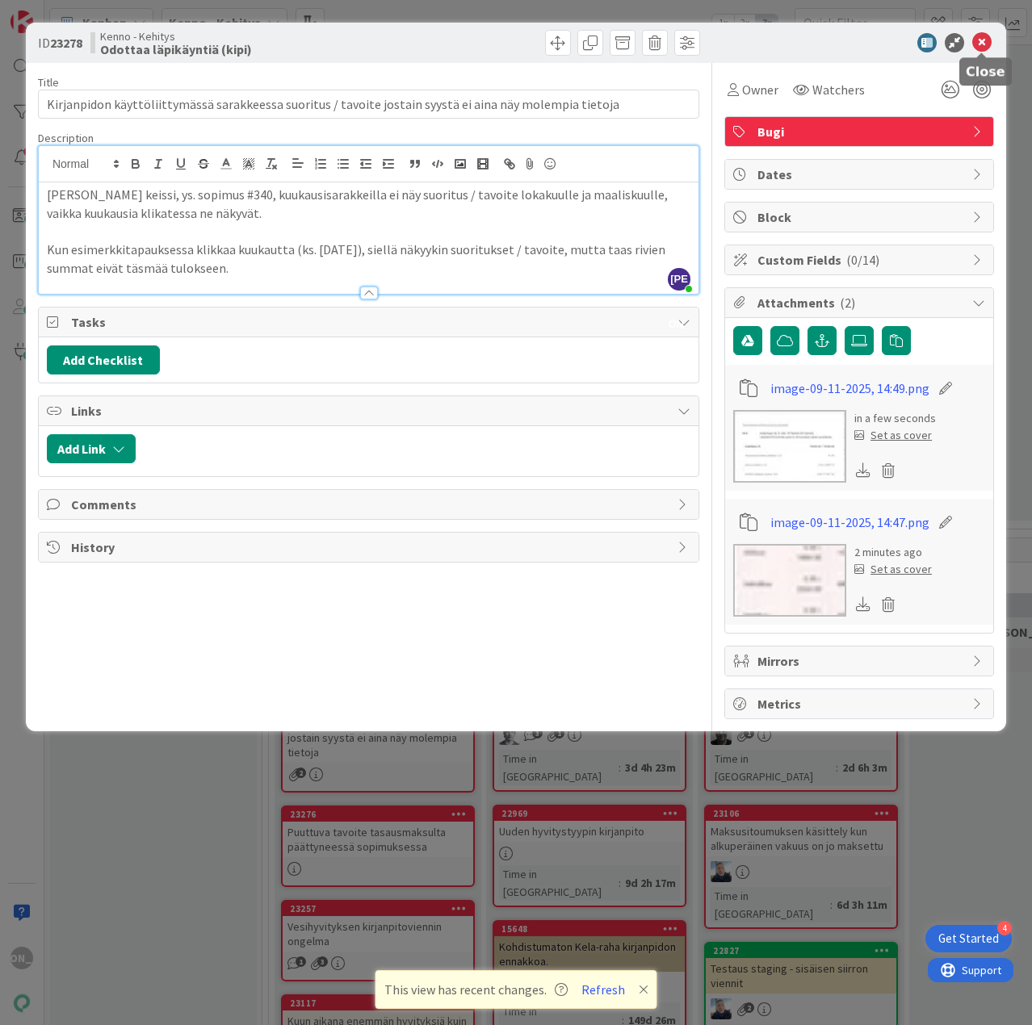
click at [982, 41] on icon at bounding box center [981, 42] width 19 height 19
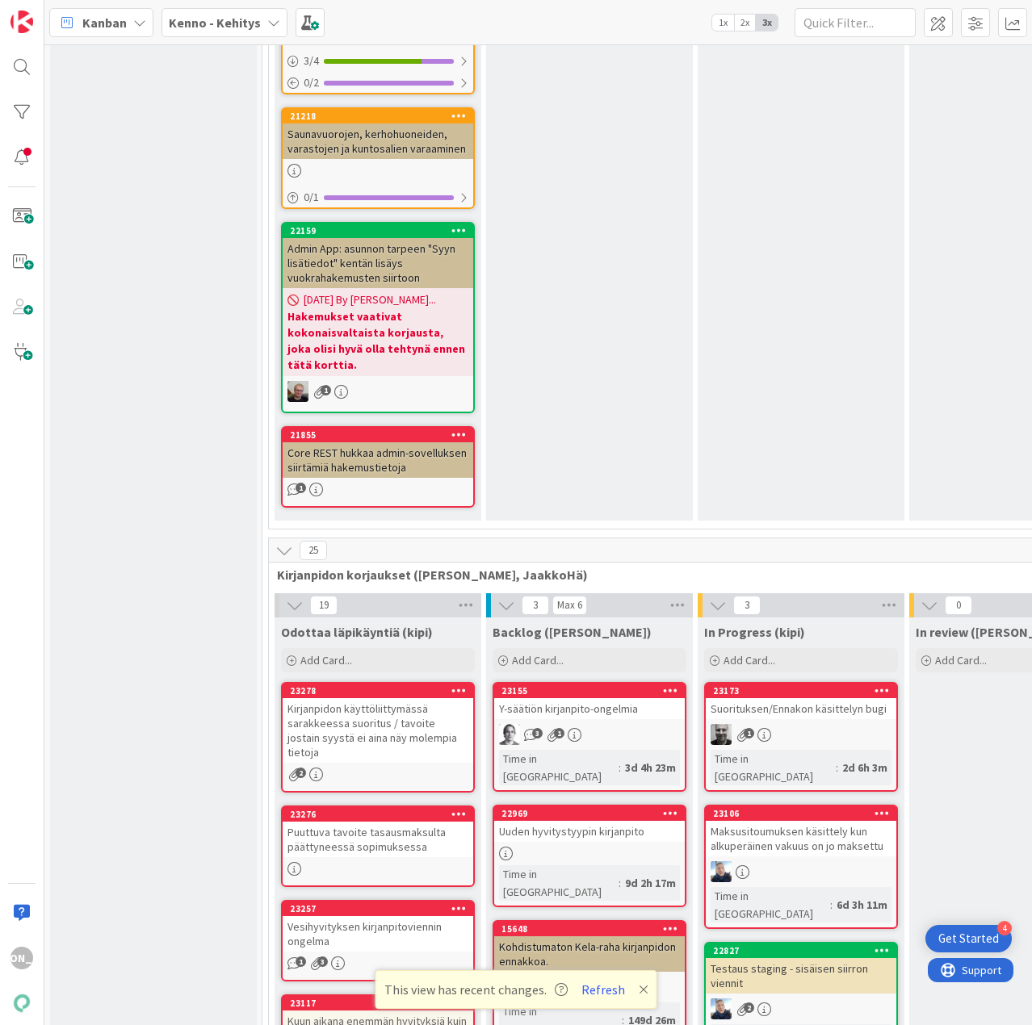
click at [406, 698] on div "Kirjanpidon käyttöliittymässä sarakkeessa suoritus / tavoite jostain syystä ei …" at bounding box center [378, 730] width 191 height 65
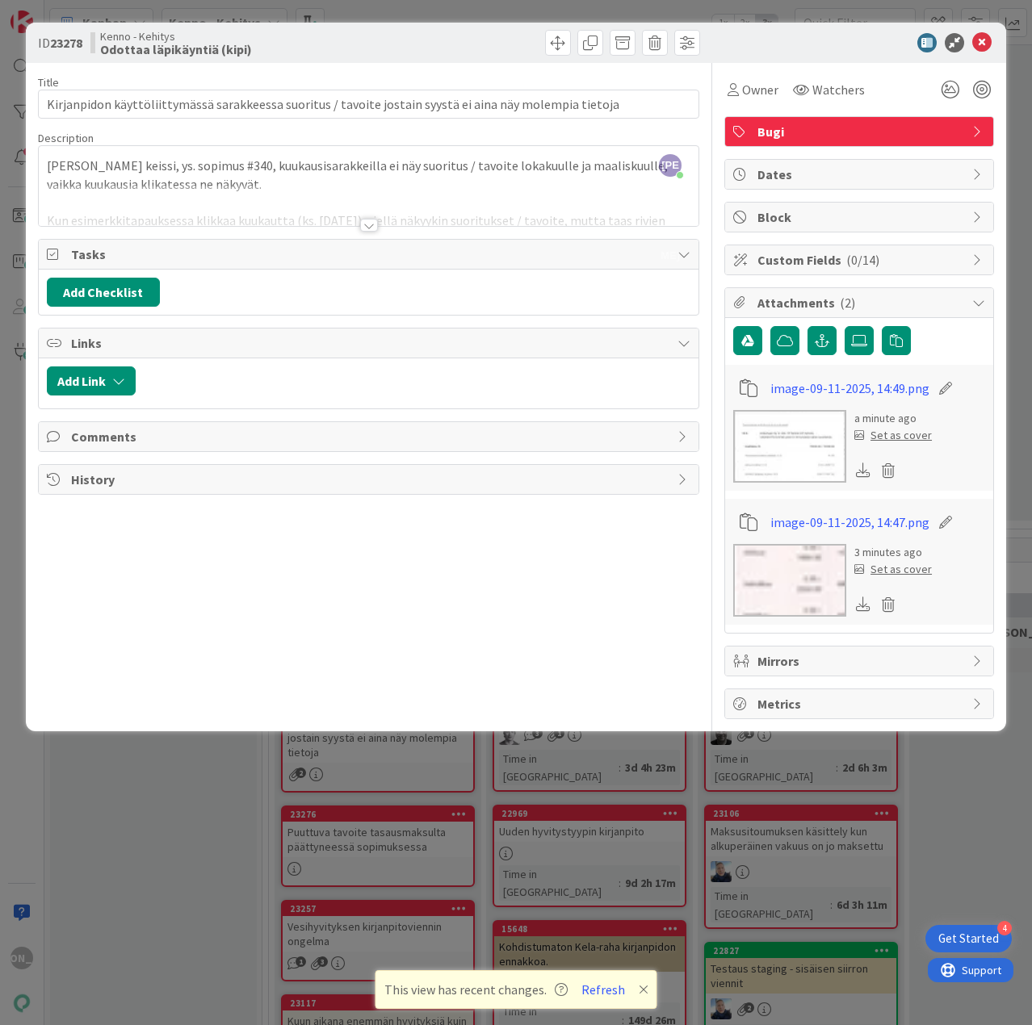
click at [378, 224] on div at bounding box center [368, 205] width 659 height 41
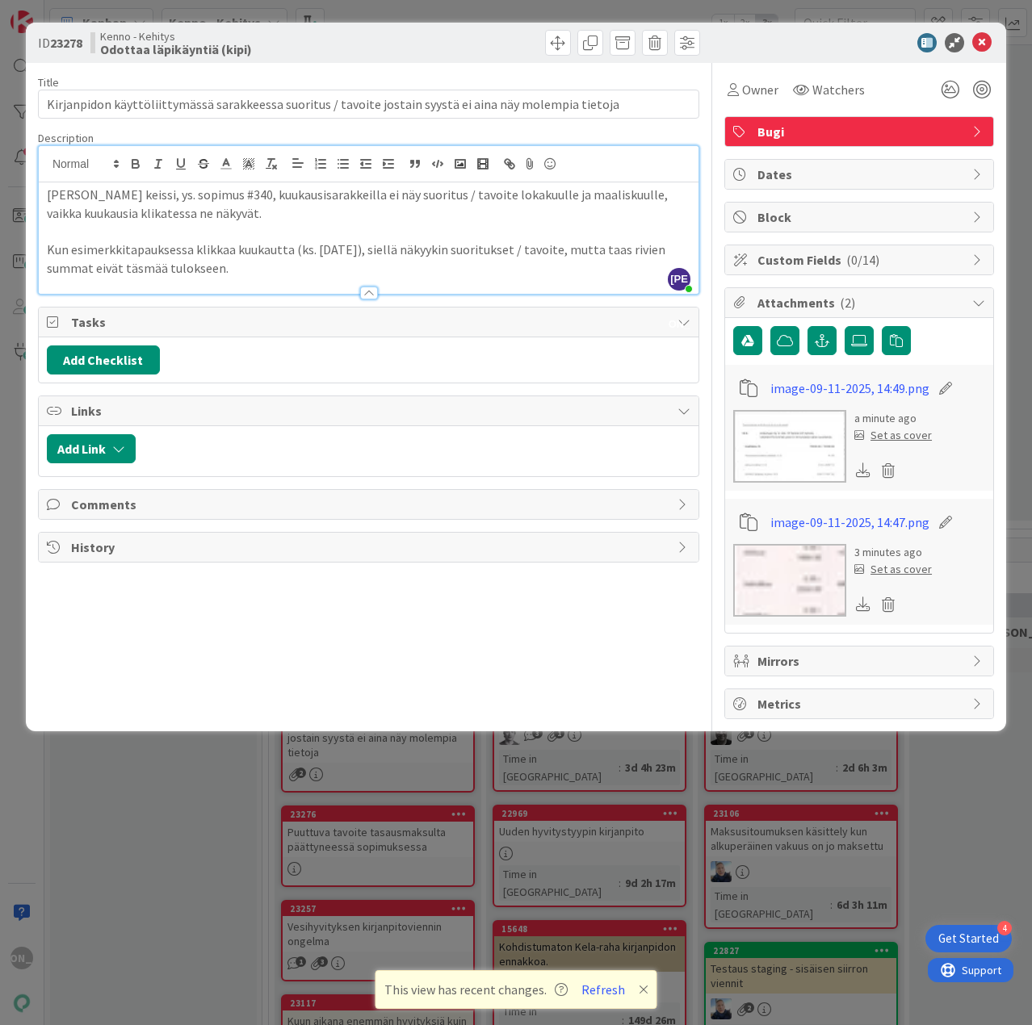
click at [454, 270] on p "Kun esimerkkitapauksessa klikkaa kuukautta (ks. [DATE]), siellä näkyykin suorit…" at bounding box center [368, 259] width 643 height 36
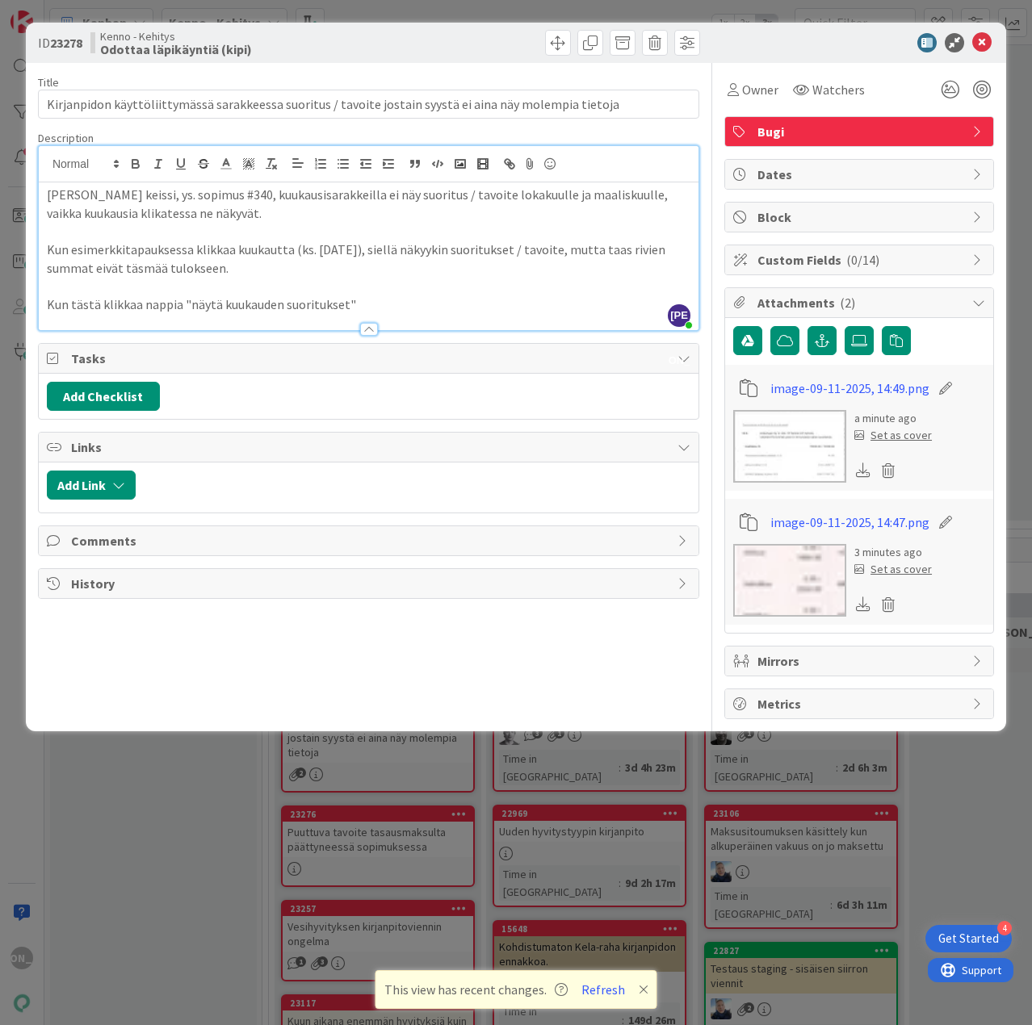
click at [453, 309] on p "Kun tästä klikkaa nappia "näytä kuukauden suoritukset"" at bounding box center [368, 304] width 643 height 19
click at [486, 433] on div "Links" at bounding box center [368, 448] width 659 height 30
click at [458, 629] on div "Title 104 / 128 Kirjanpidon käyttöliittymässä sarakkeessa suoritus / tavoite jo…" at bounding box center [368, 391] width 661 height 656
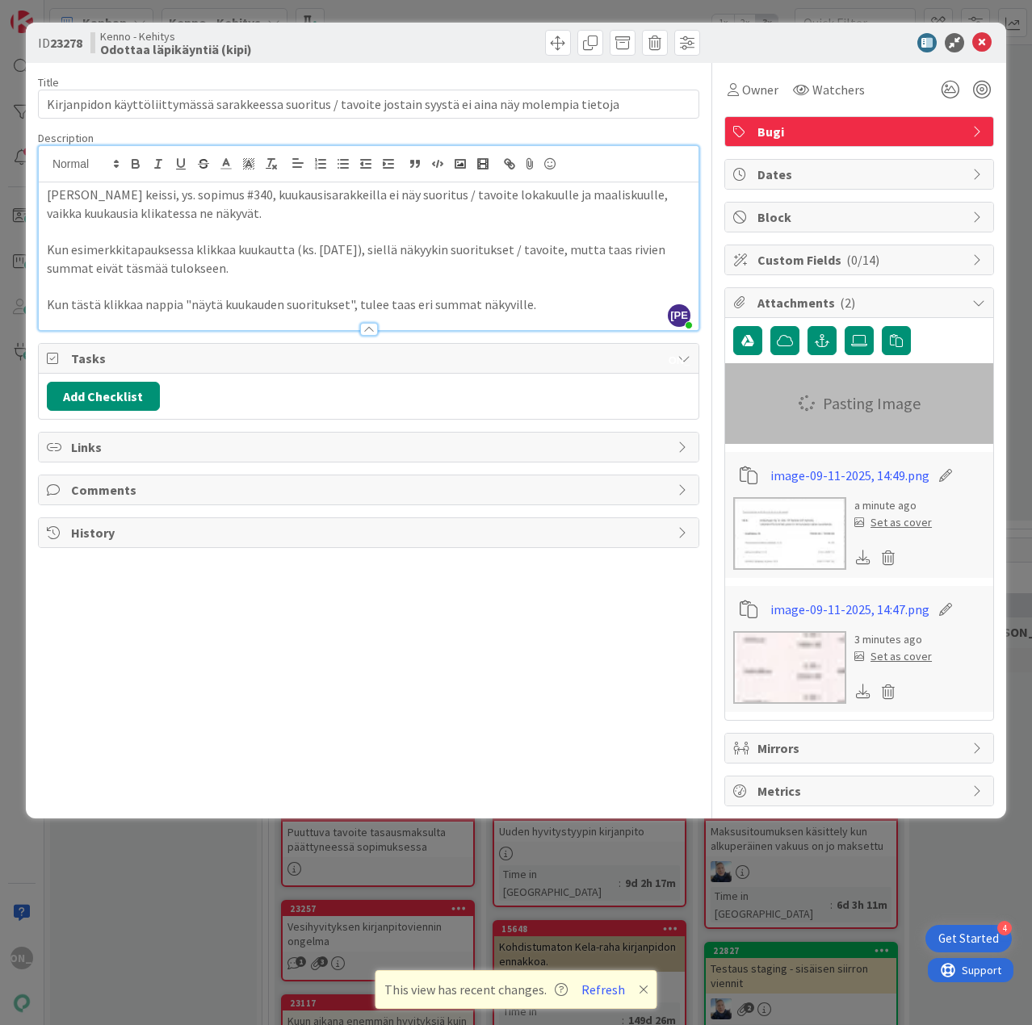
click at [579, 319] on div at bounding box center [368, 321] width 659 height 17
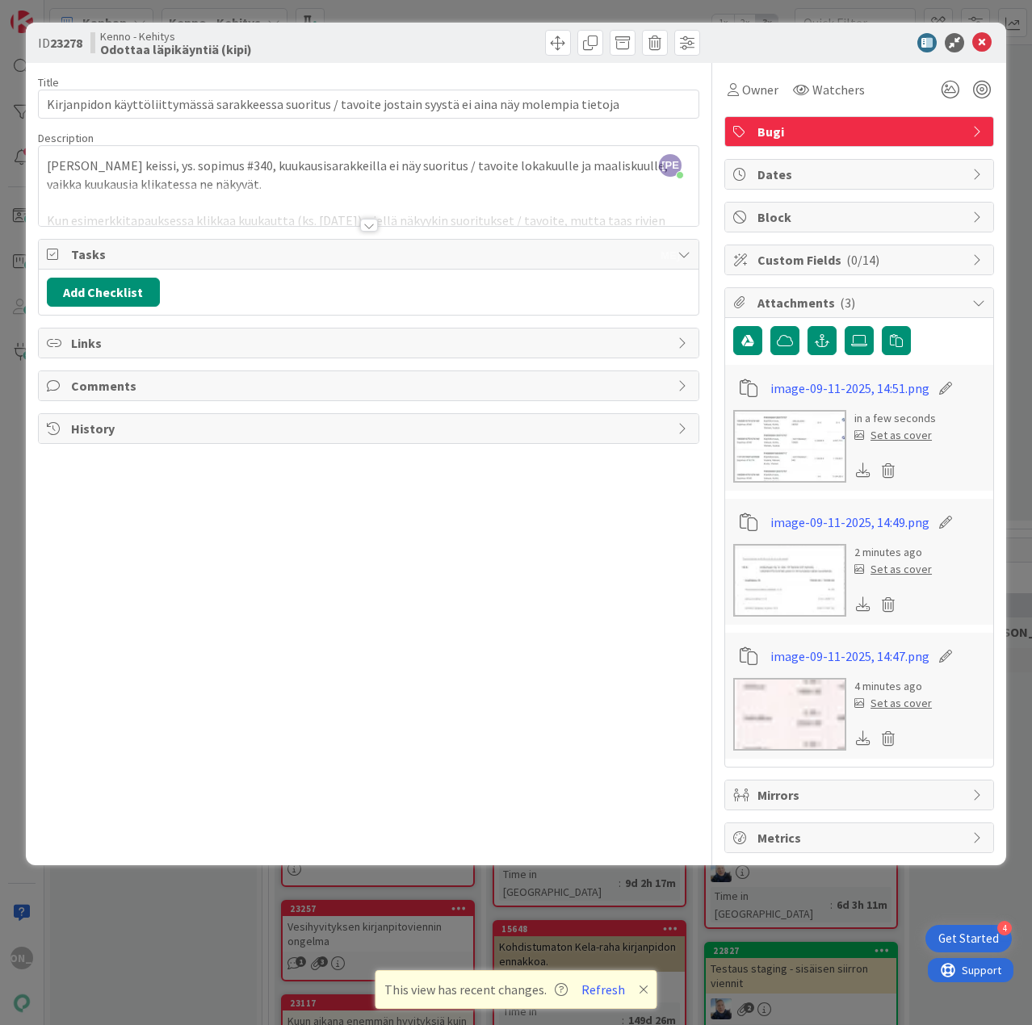
click at [357, 227] on div "Title 104 / 128 Kirjanpidon käyttöliittymässä sarakkeessa suoritus / tavoite jo…" at bounding box center [368, 458] width 661 height 790
click at [360, 226] on div at bounding box center [369, 225] width 18 height 13
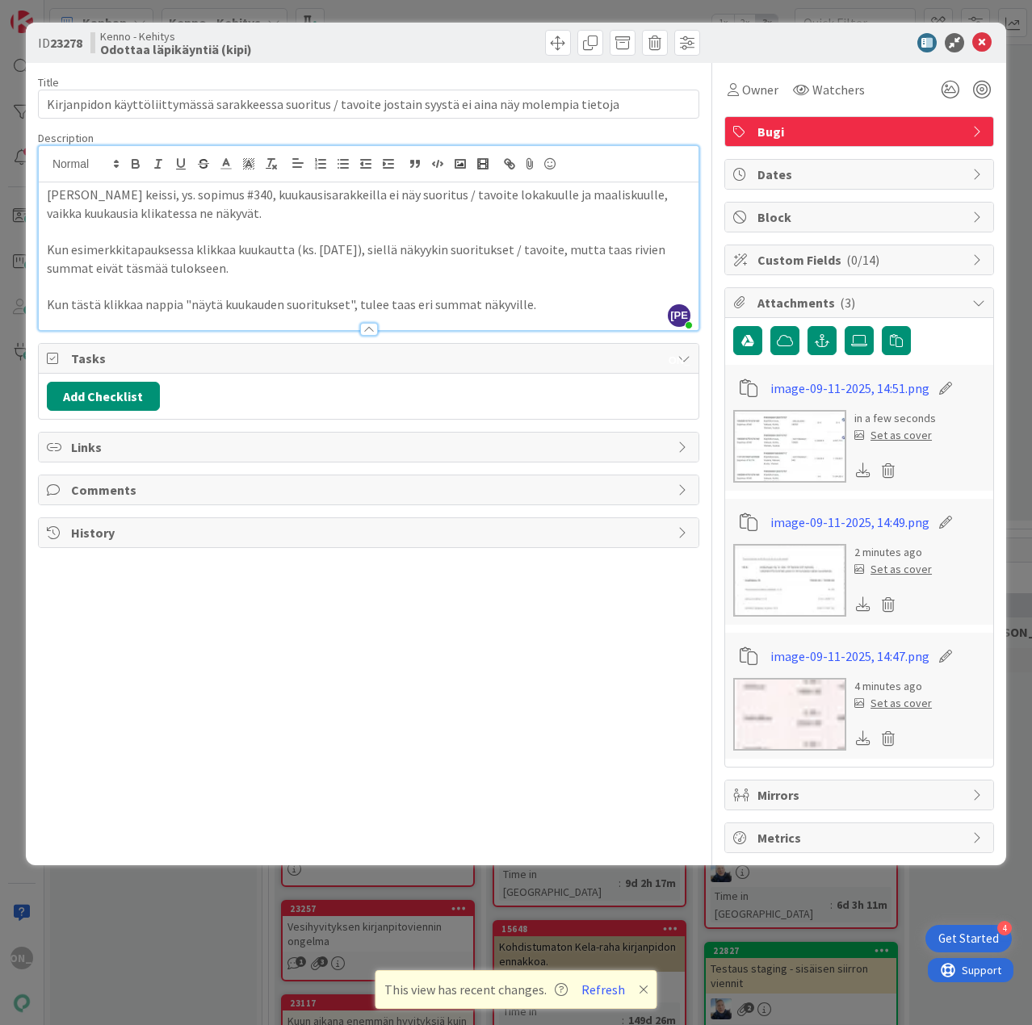
click at [568, 307] on p "Kun tästä klikkaa nappia "näytä kuukauden suoritukset", tulee taas eri summat n…" at bounding box center [368, 304] width 643 height 19
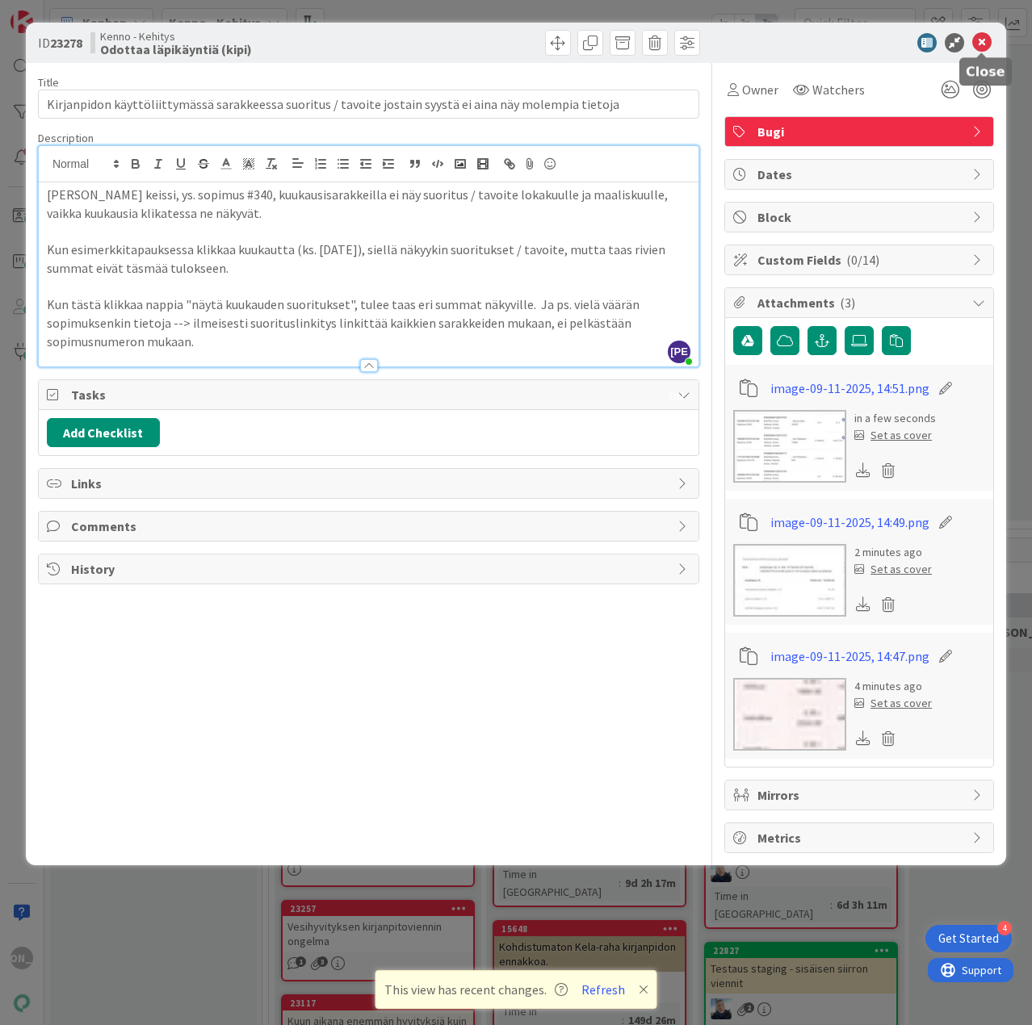
click at [986, 47] on icon at bounding box center [981, 42] width 19 height 19
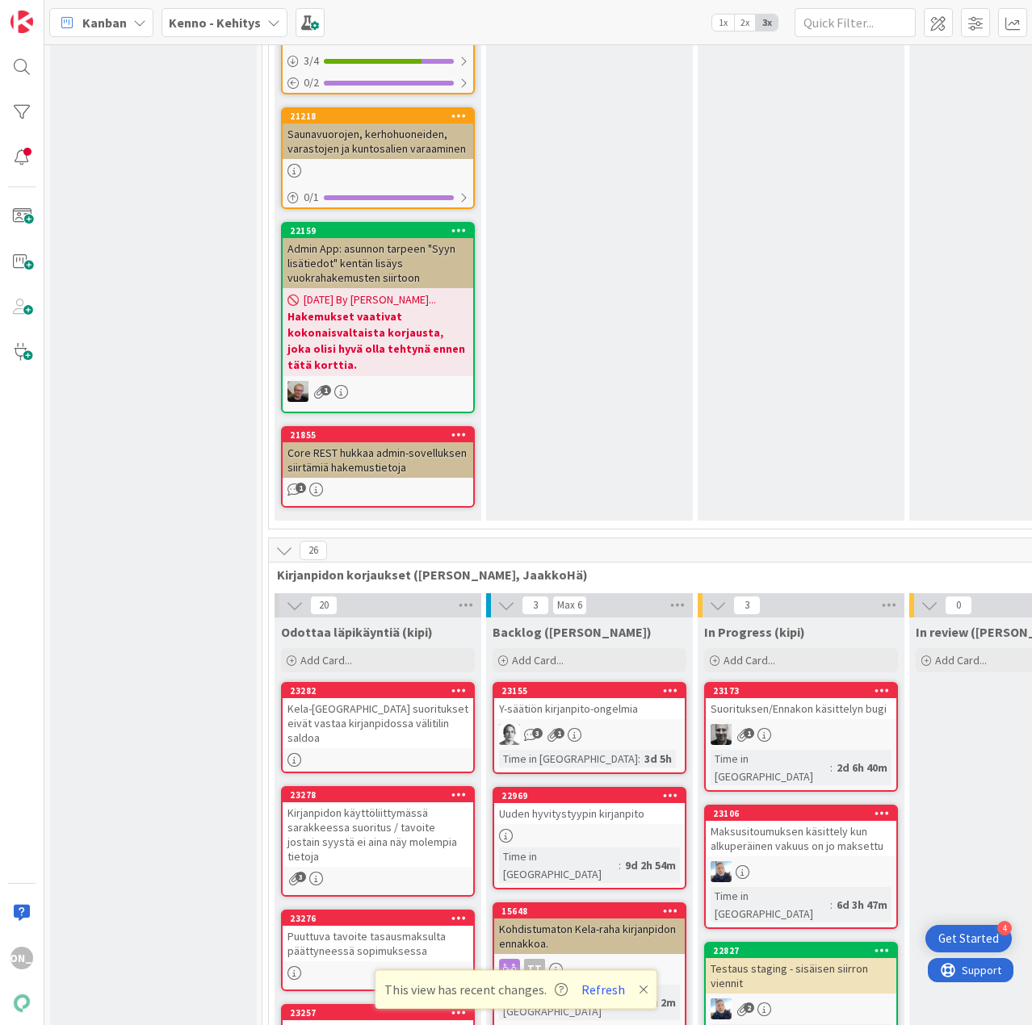
click at [421, 682] on link "23282 Kela-[GEOGRAPHIC_DATA] suoritukset eivät vastaa kirjanpidossa välitilin s…" at bounding box center [378, 727] width 194 height 91
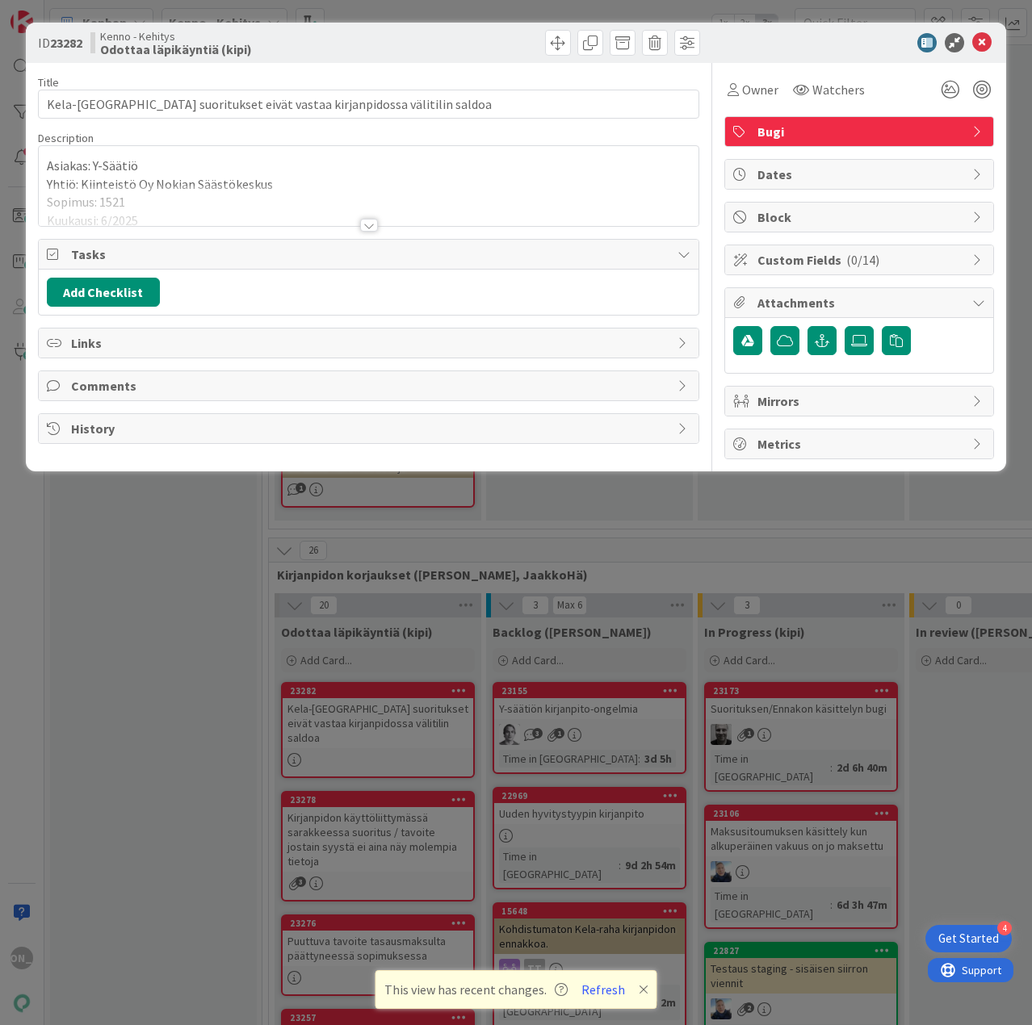
click at [373, 225] on div at bounding box center [369, 225] width 18 height 13
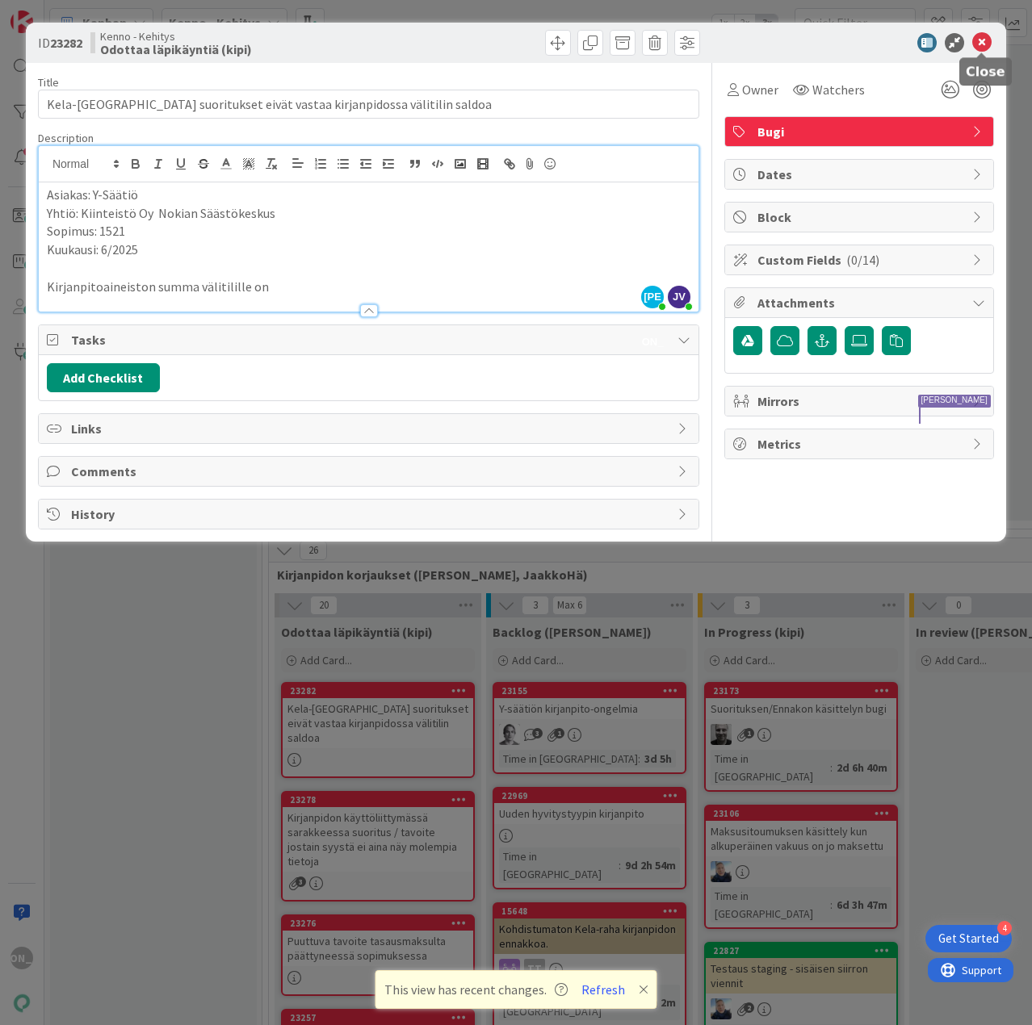
click at [988, 42] on icon at bounding box center [981, 42] width 19 height 19
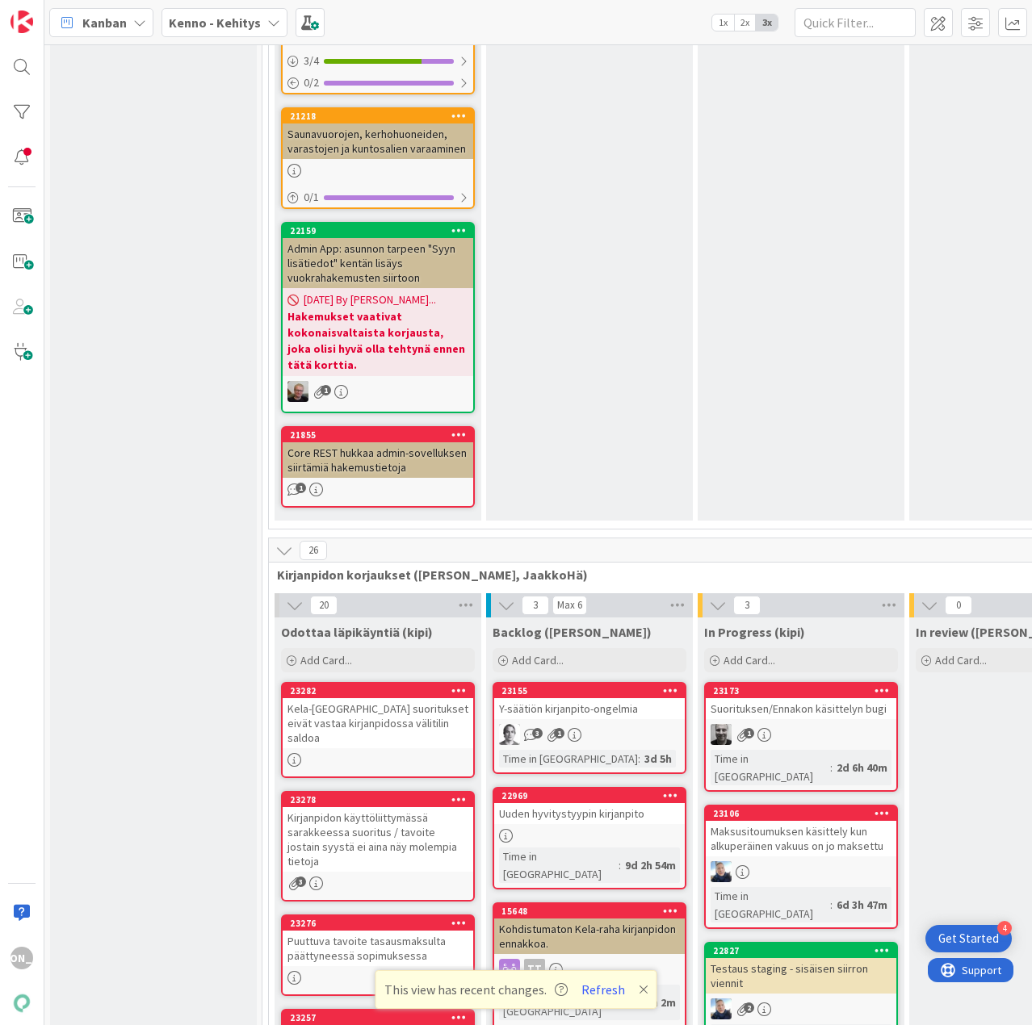
click at [428, 807] on div "Kirjanpidon käyttöliittymässä sarakkeessa suoritus / tavoite jostain syystä ei …" at bounding box center [378, 839] width 191 height 65
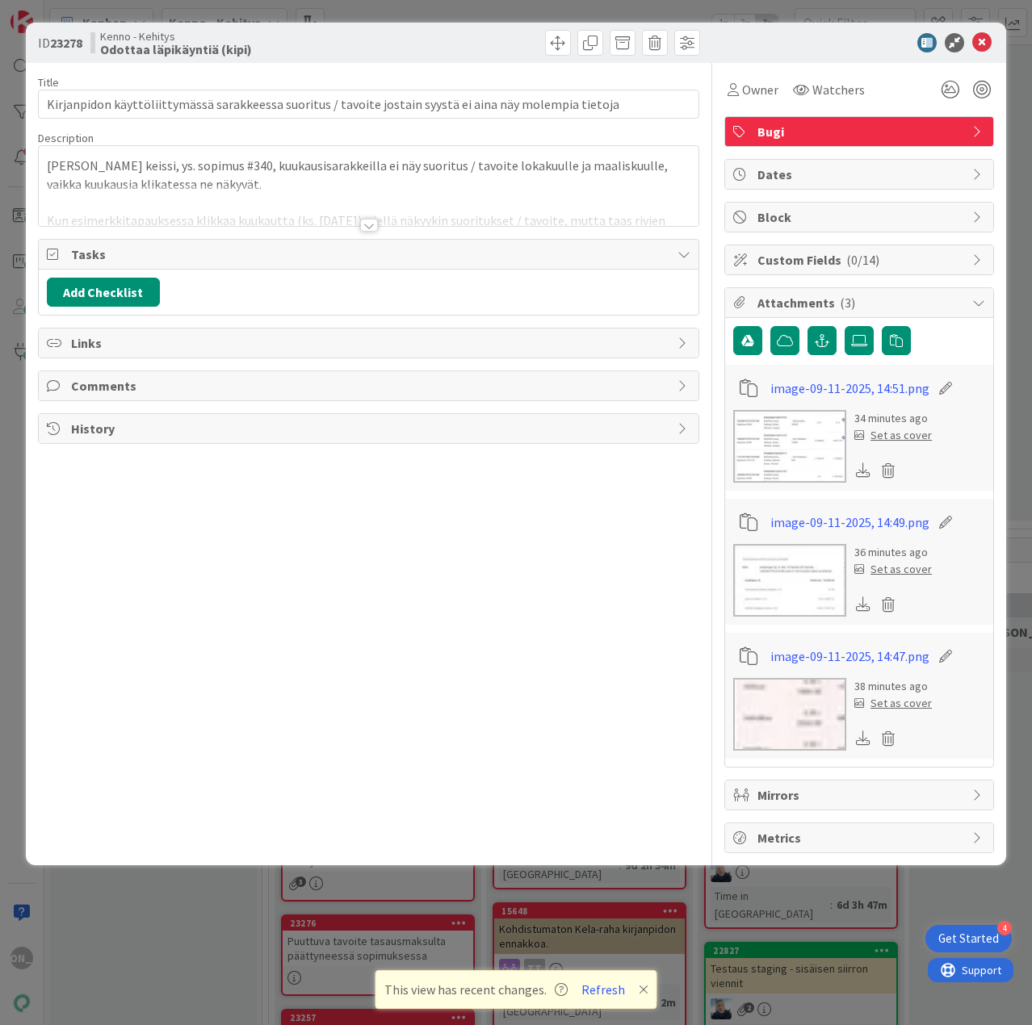
click at [362, 230] on div "Title 104 / 128 Kirjanpidon käyttöliittymässä sarakkeessa suoritus / tavoite jo…" at bounding box center [368, 458] width 661 height 790
click at [366, 224] on div at bounding box center [369, 225] width 18 height 13
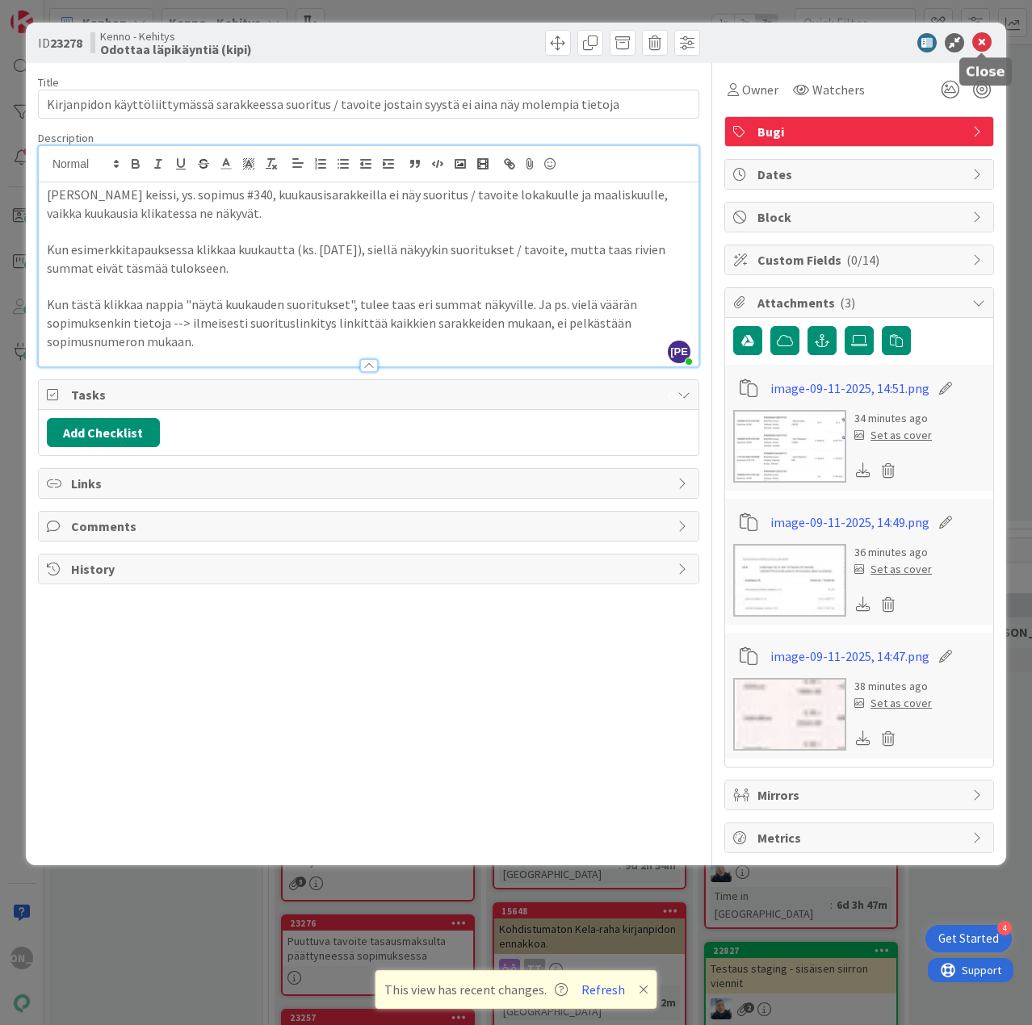
click at [990, 40] on icon at bounding box center [981, 42] width 19 height 19
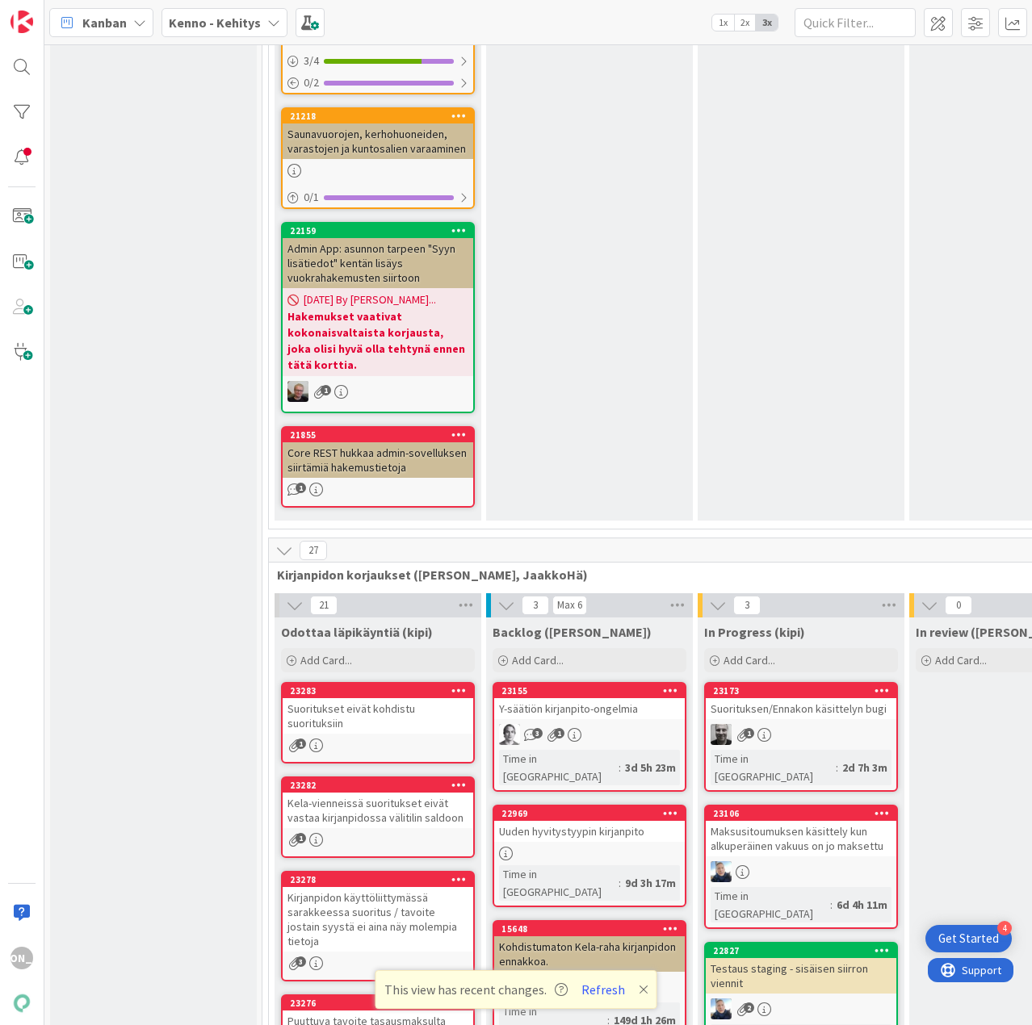
click at [642, 986] on icon at bounding box center [643, 989] width 10 height 13
drag, startPoint x: 962, startPoint y: 873, endPoint x: 849, endPoint y: 807, distance: 130.6
drag, startPoint x: 798, startPoint y: 755, endPoint x: 764, endPoint y: 728, distance: 43.1
drag, startPoint x: 764, startPoint y: 728, endPoint x: 634, endPoint y: 718, distance: 130.4
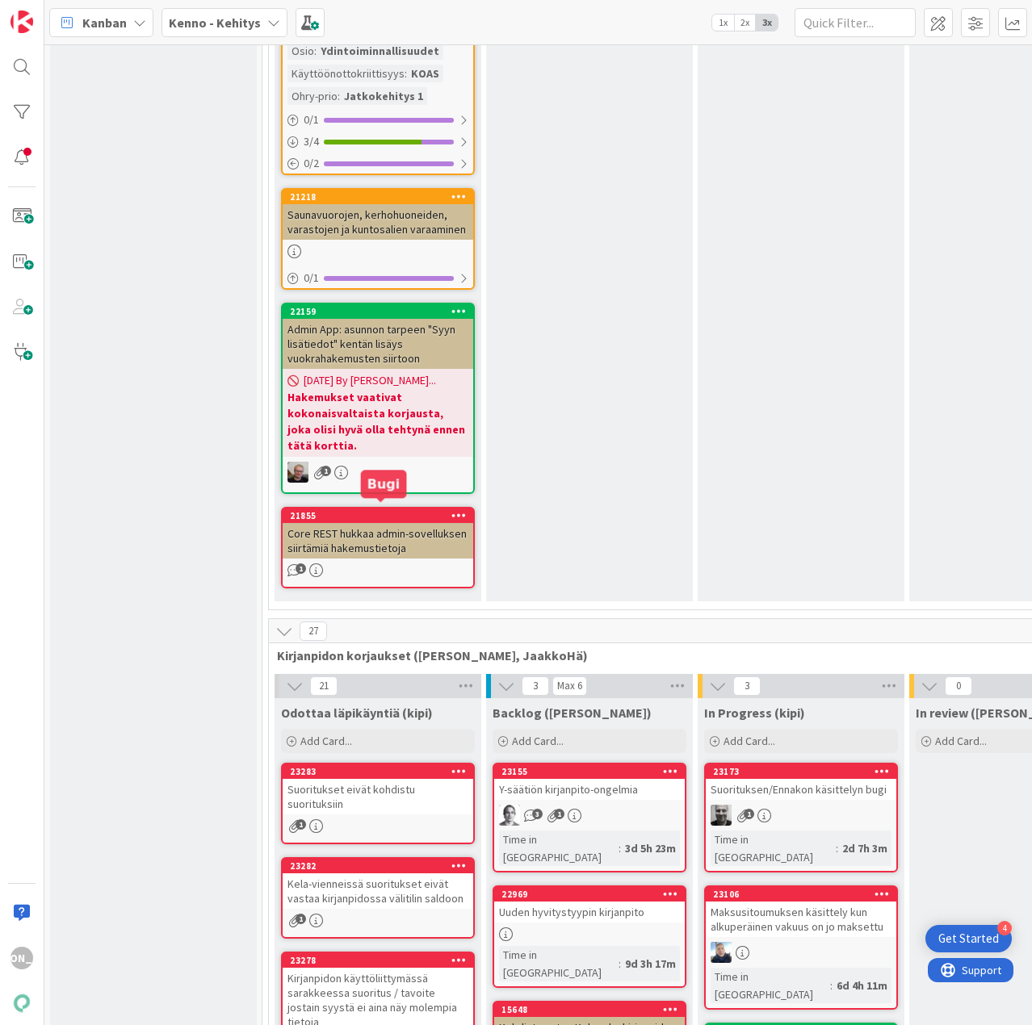
scroll to position [10762, 0]
